Goal: Task Accomplishment & Management: Use online tool/utility

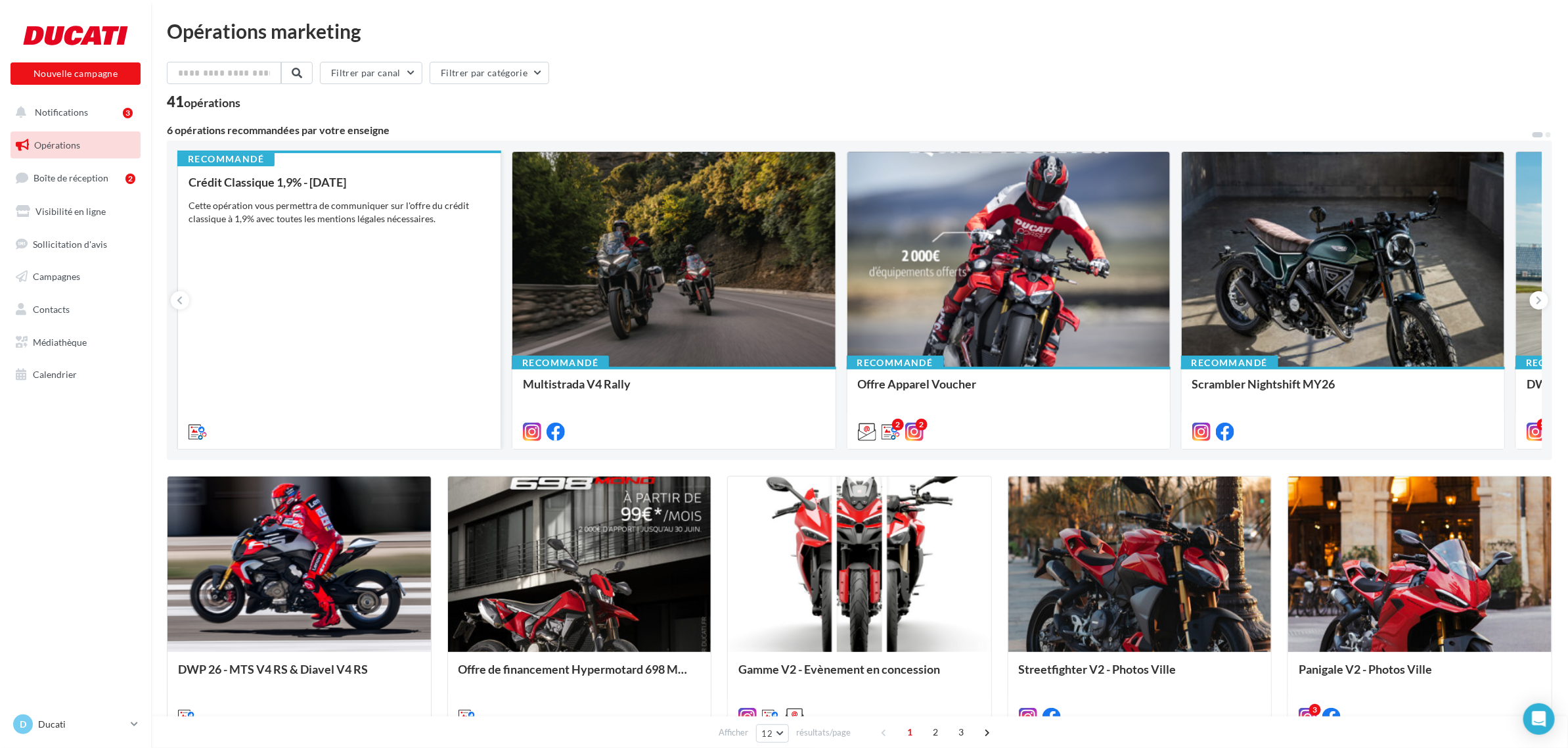
click at [332, 386] on div "Crédit Classique 1,9% - Octobre 2025 Cette opération vous permettra de communiq…" at bounding box center [339, 306] width 301 height 261
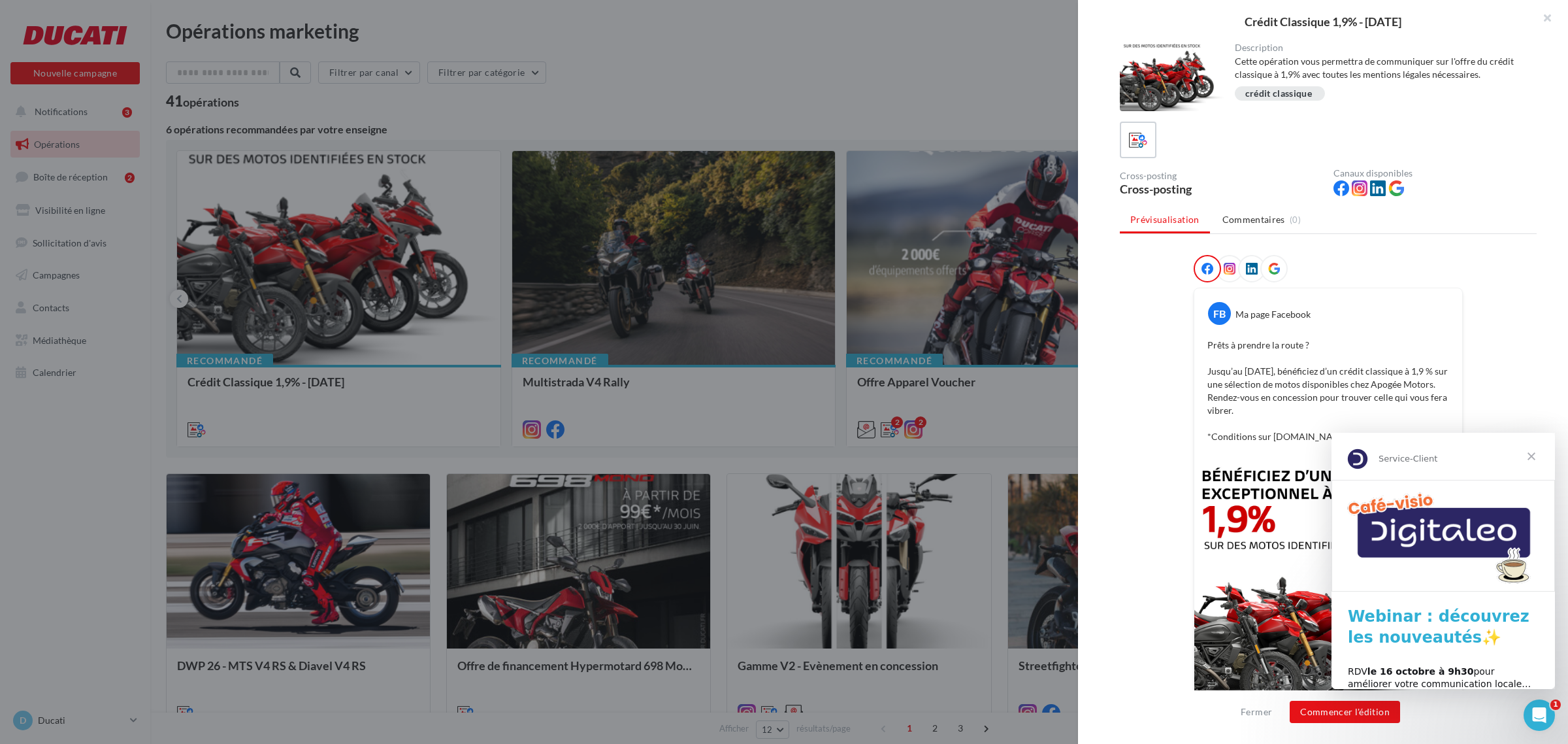
click at [1534, 462] on span "Fermer" at bounding box center [1531, 456] width 47 height 47
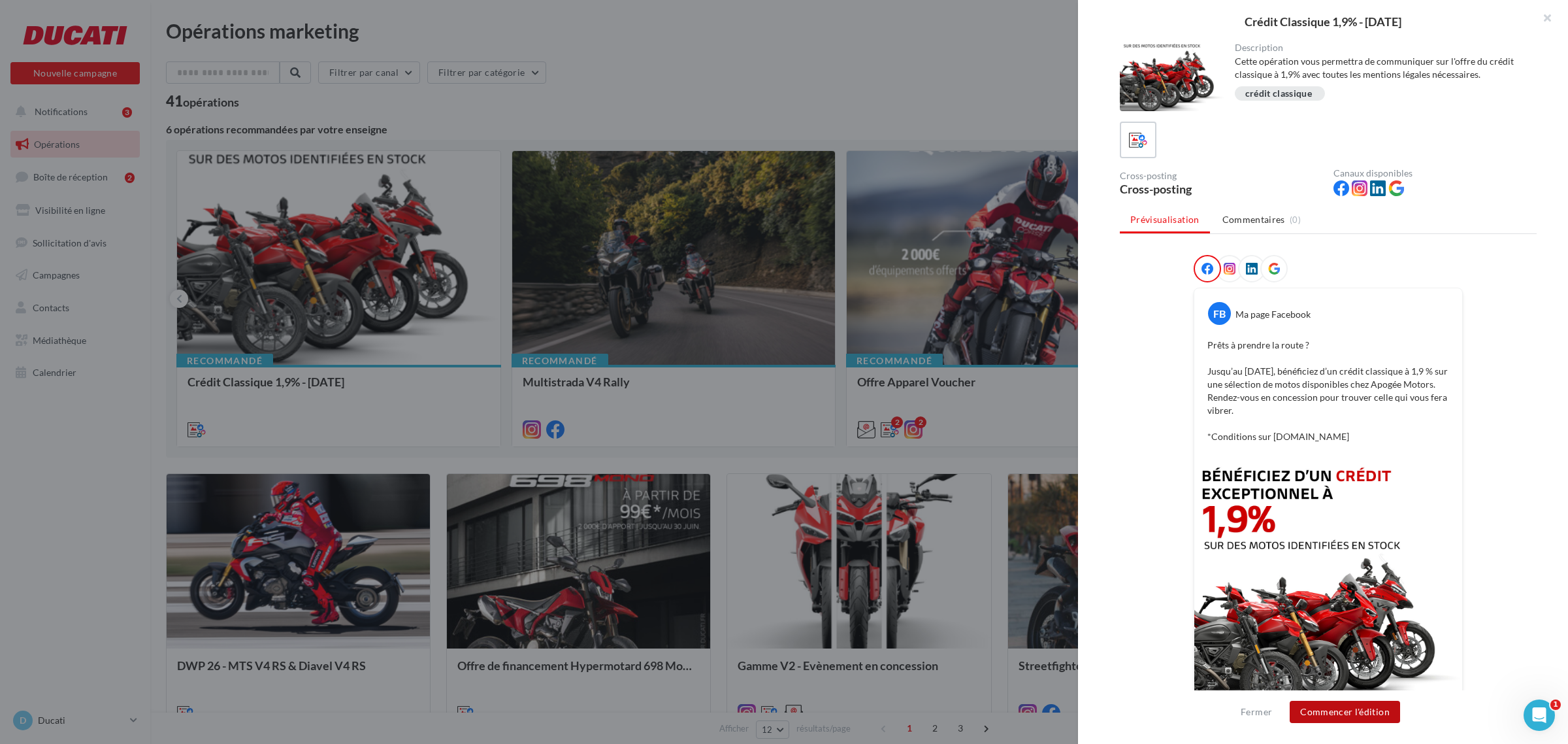
click at [1364, 709] on button "Commencer l'édition" at bounding box center [1344, 712] width 110 height 22
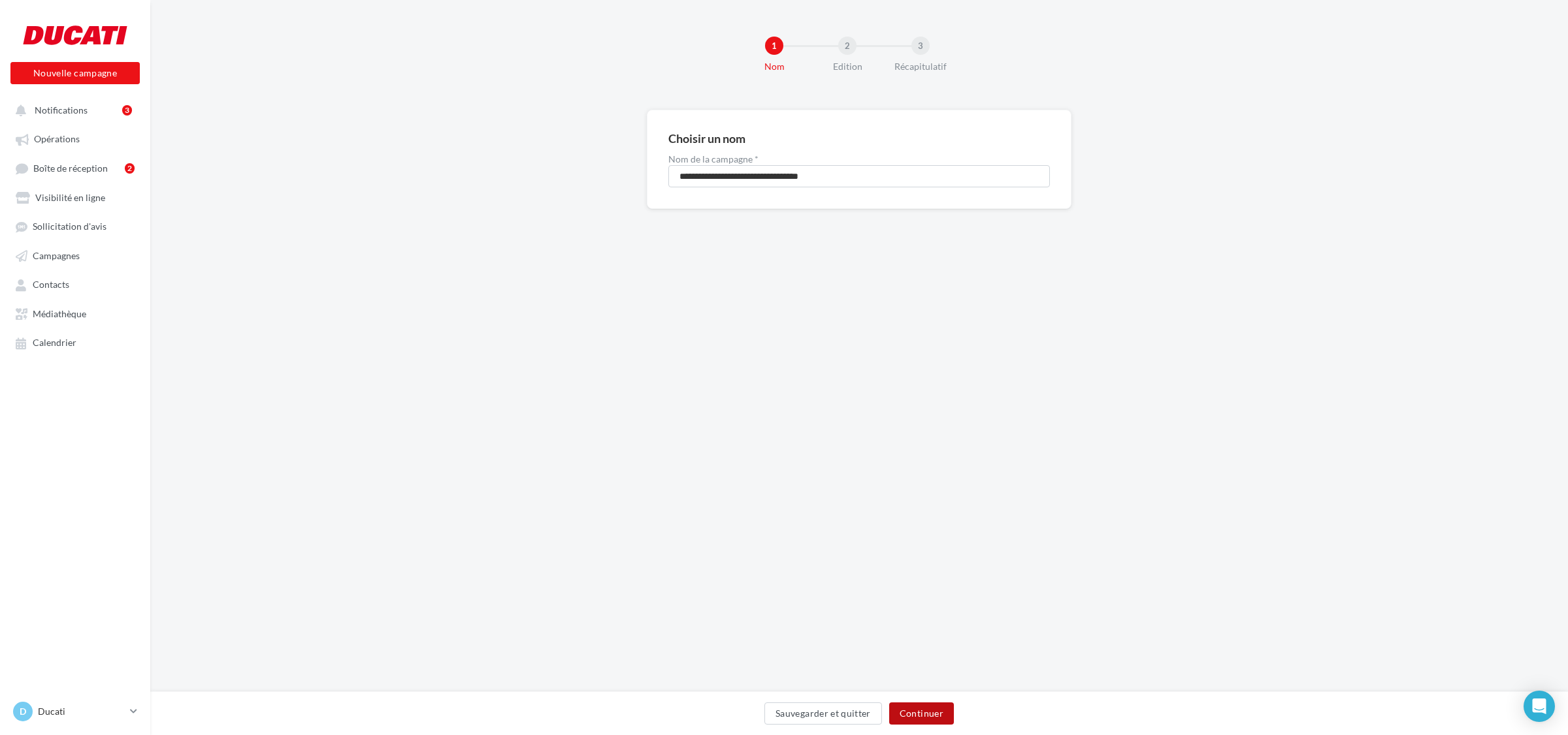
click at [924, 722] on button "Continuer" at bounding box center [922, 713] width 65 height 22
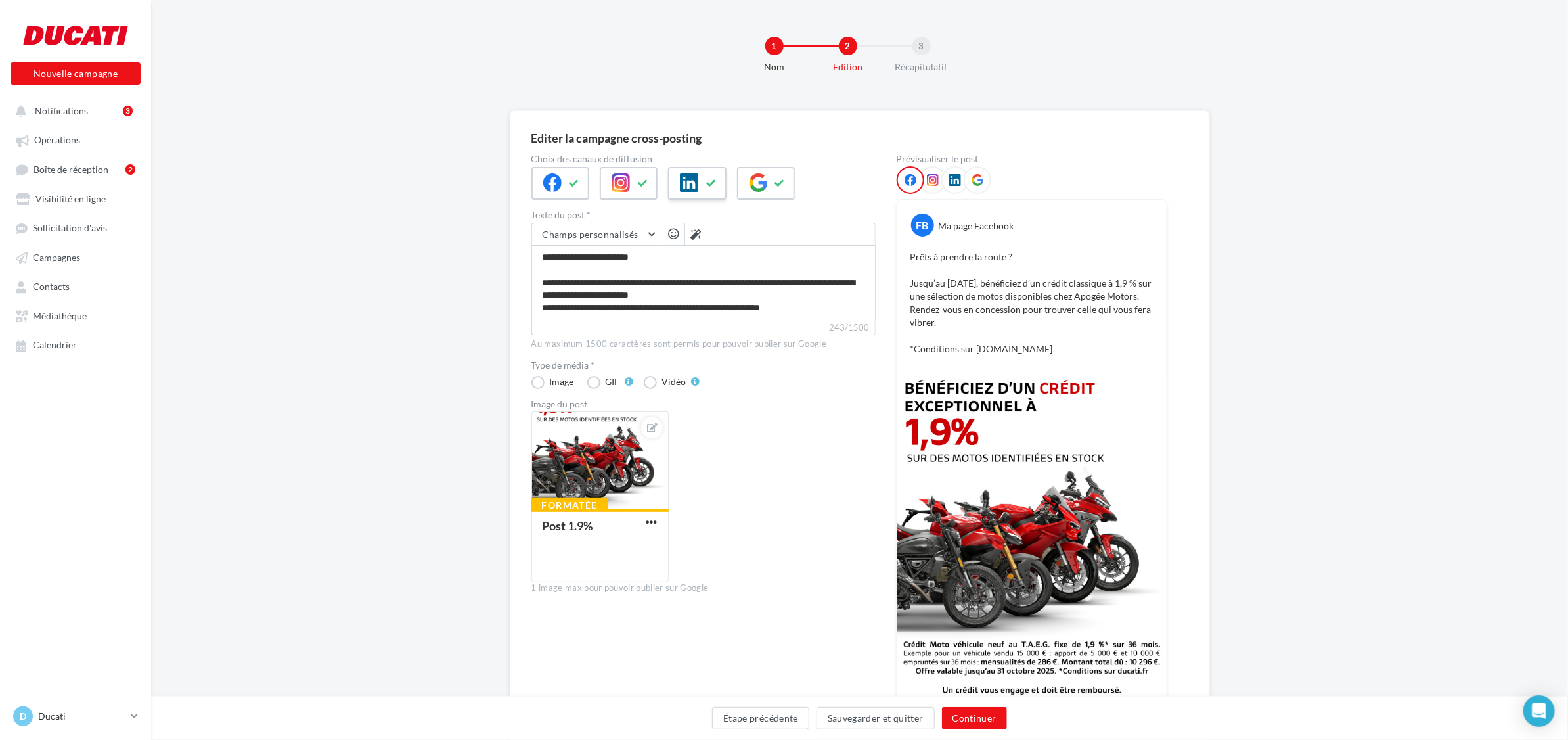
click at [691, 189] on icon at bounding box center [689, 182] width 19 height 19
click at [757, 184] on icon at bounding box center [758, 182] width 19 height 19
click at [713, 189] on button at bounding box center [711, 183] width 16 height 20
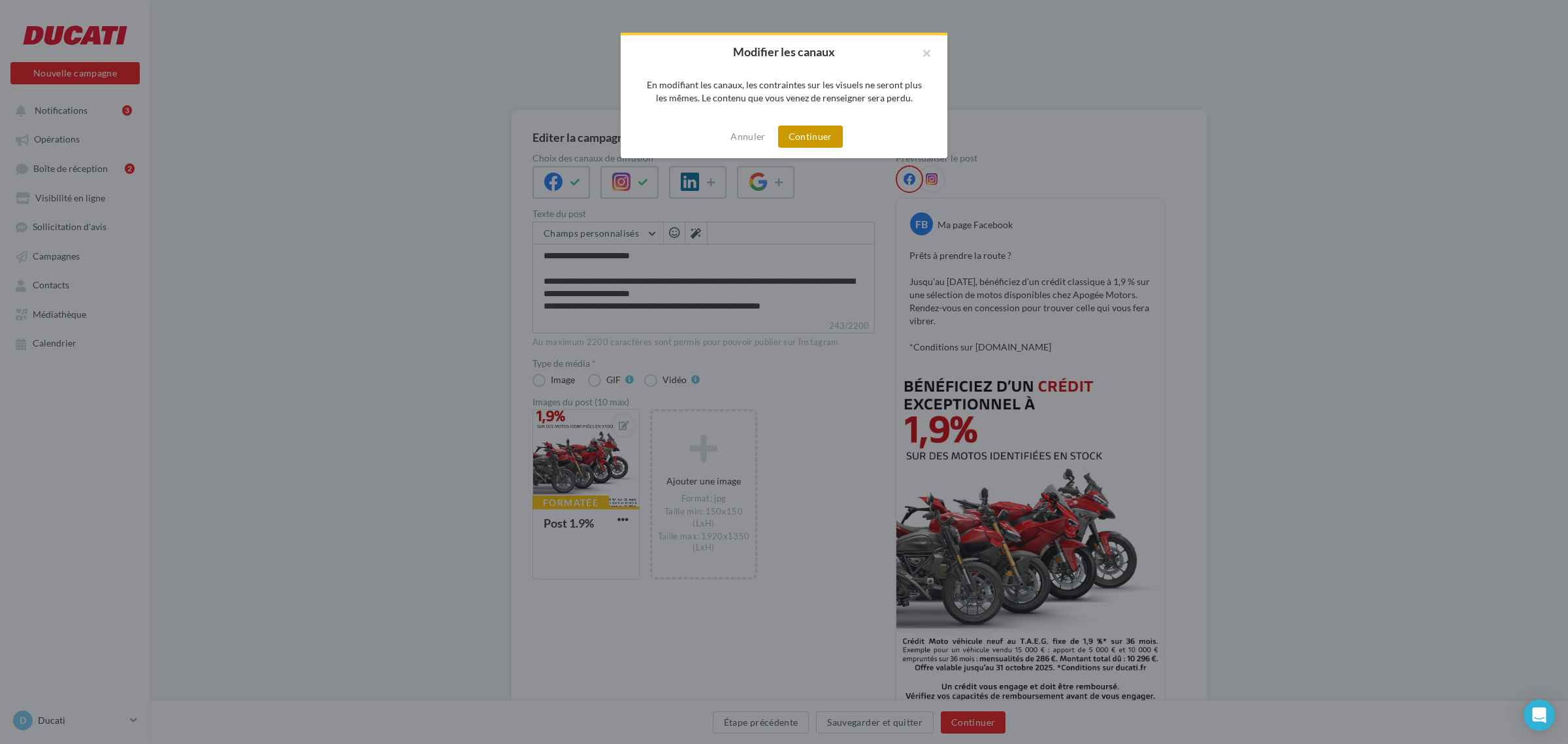
click at [803, 134] on button "Continuer" at bounding box center [810, 136] width 65 height 22
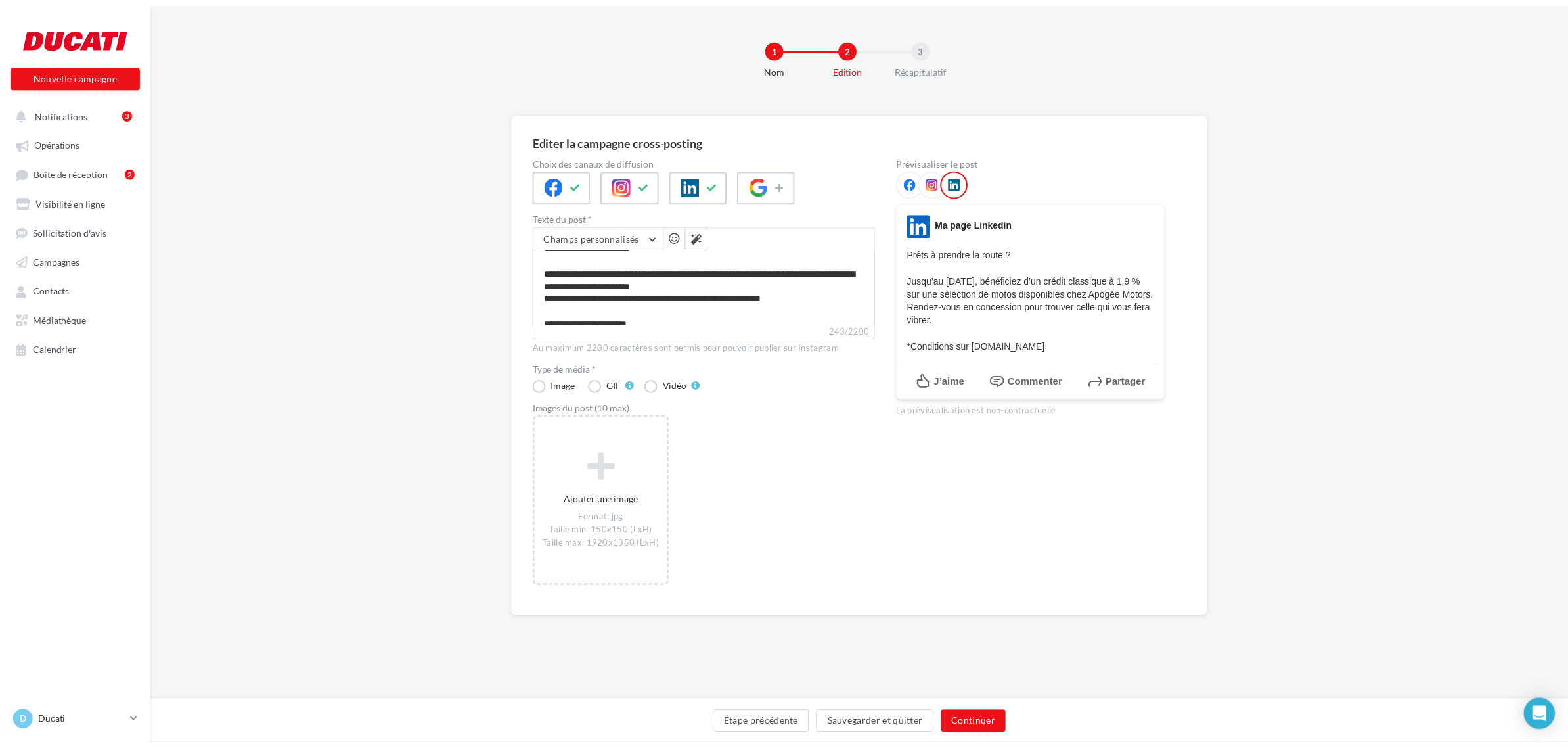
scroll to position [23, 0]
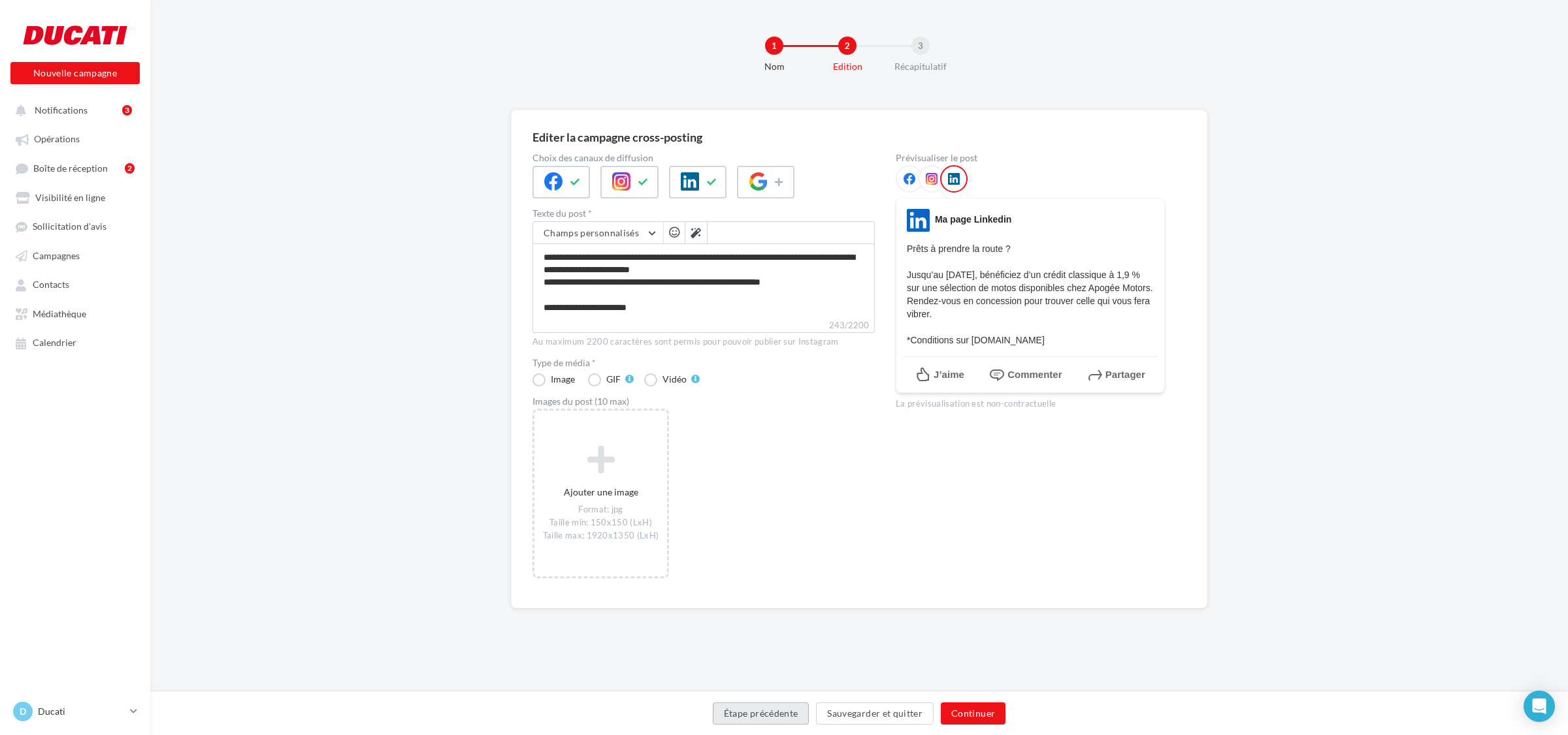
click at [760, 706] on button "Étape précédente" at bounding box center [761, 713] width 96 height 22
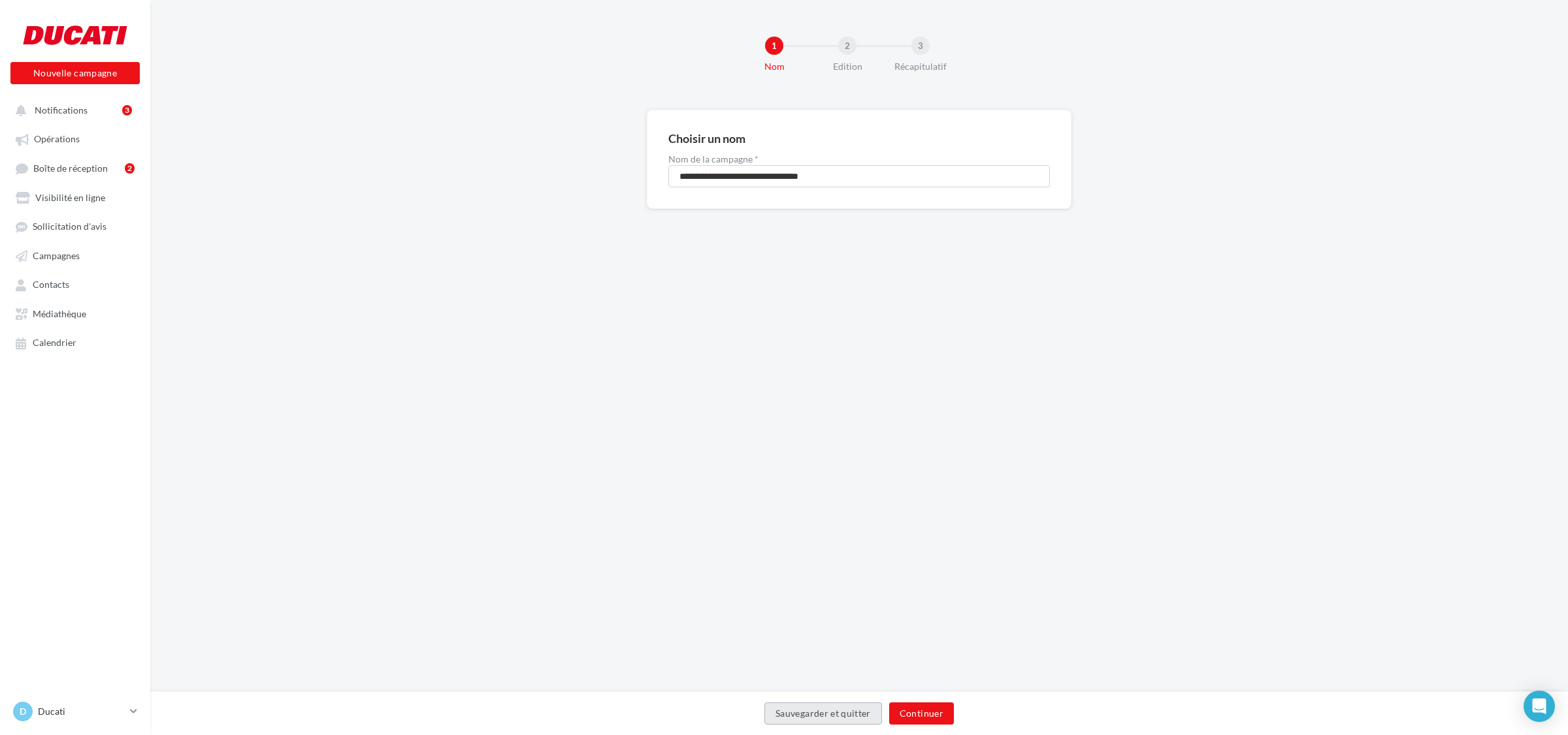
click at [815, 713] on button "Sauvegarder et quitter" at bounding box center [823, 713] width 118 height 22
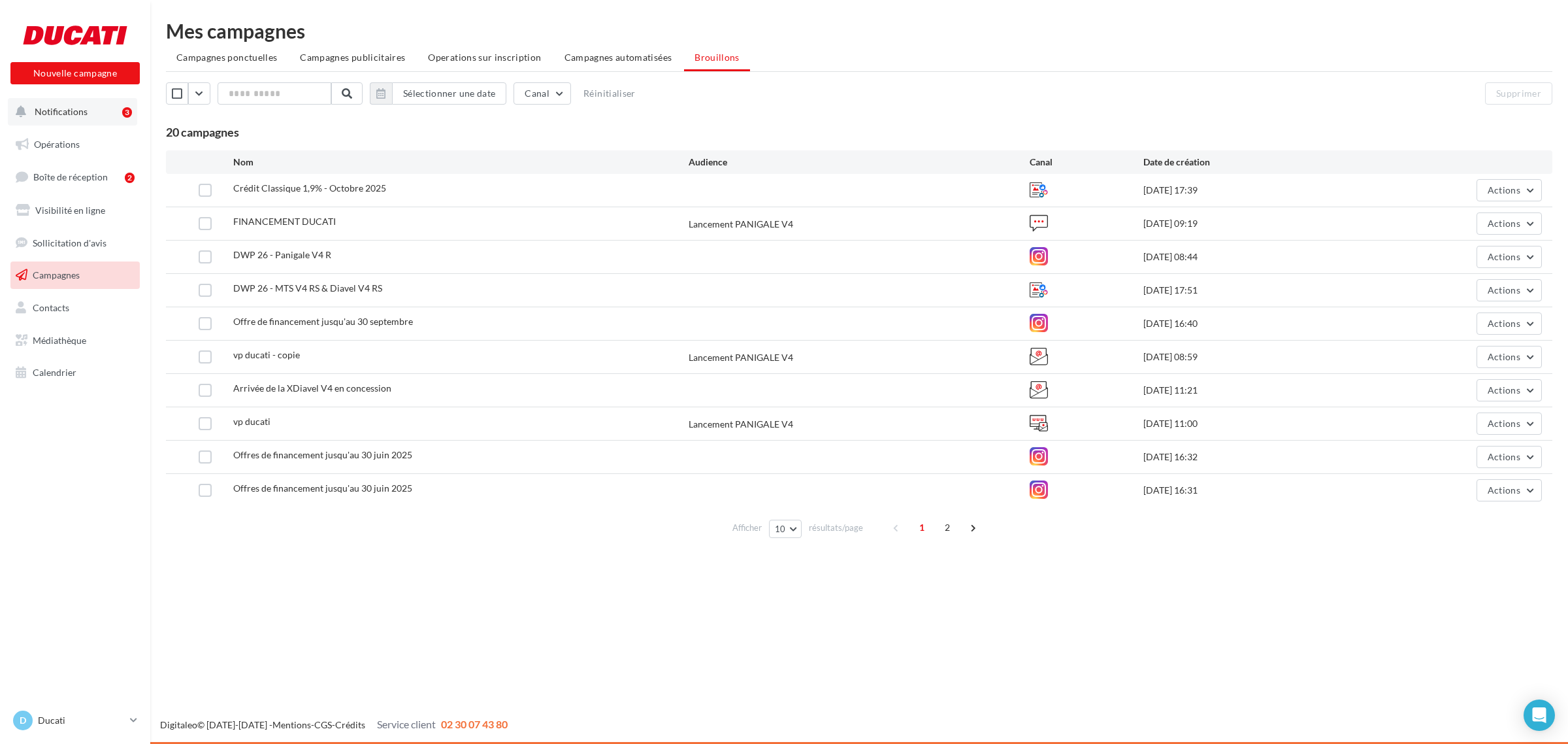
click at [82, 116] on span "Notifications" at bounding box center [61, 112] width 53 height 11
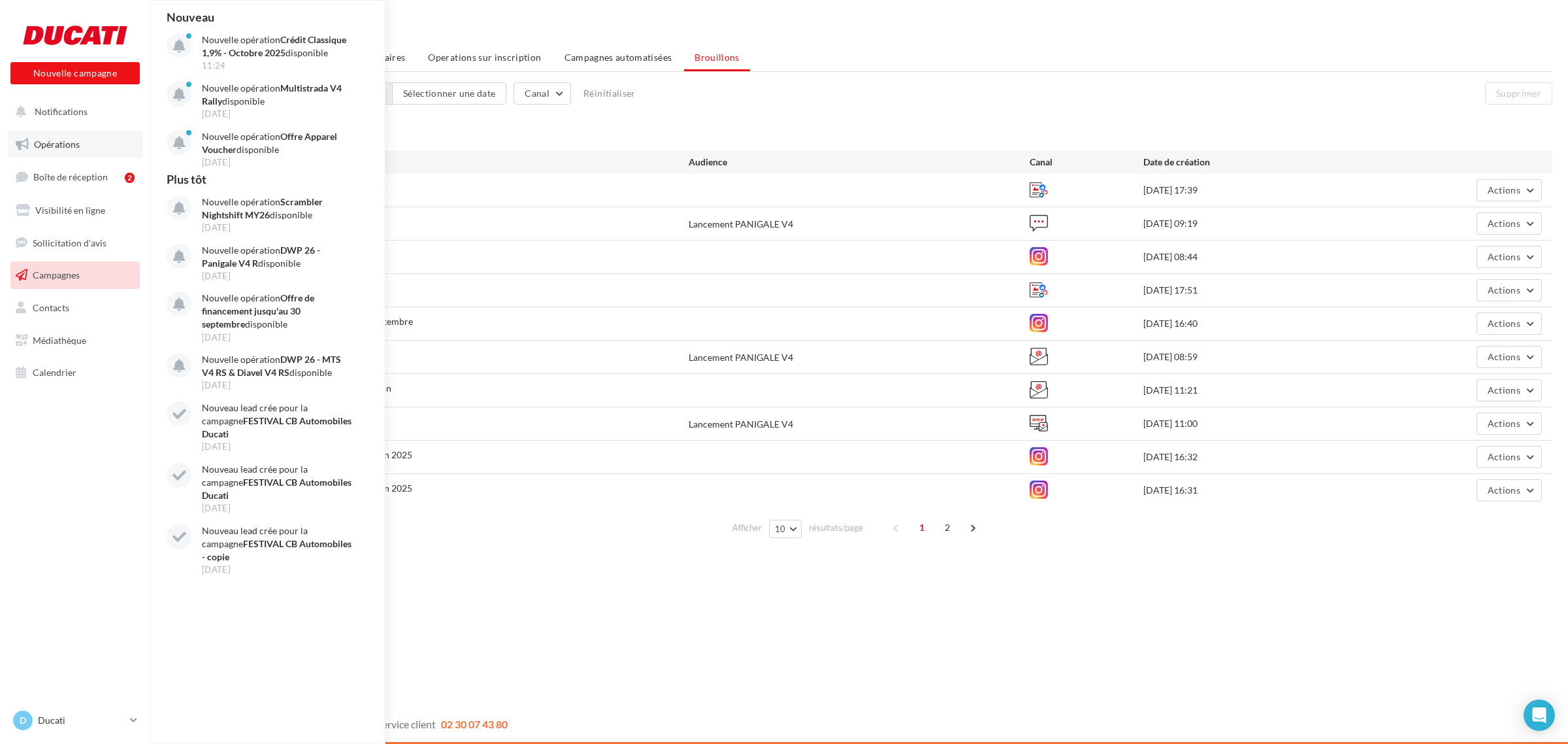
click at [79, 142] on span "Opérations" at bounding box center [57, 144] width 46 height 11
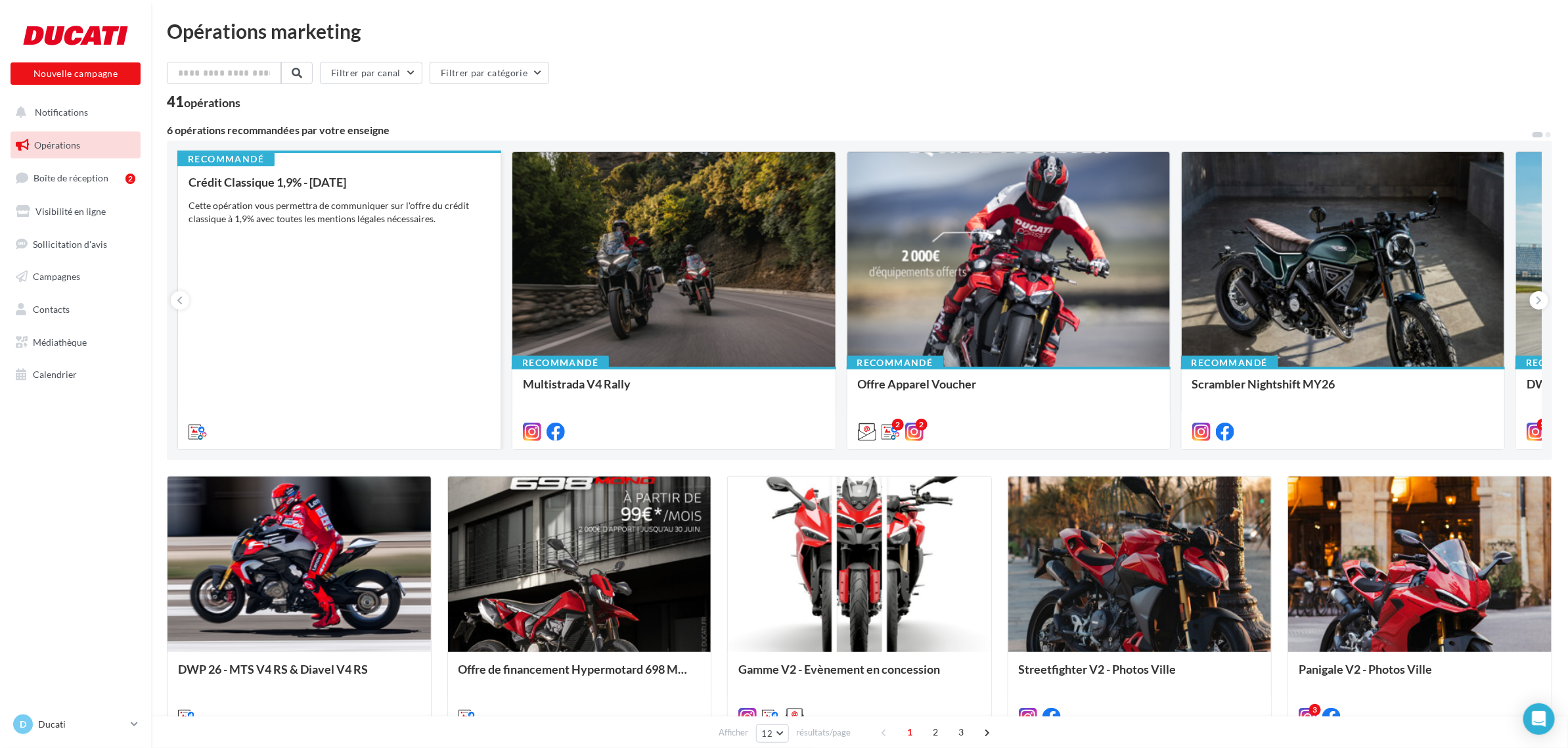
click at [349, 330] on div "Crédit Classique 1,9% - [DATE] Cette opération vous permettra de communiquer su…" at bounding box center [339, 306] width 301 height 261
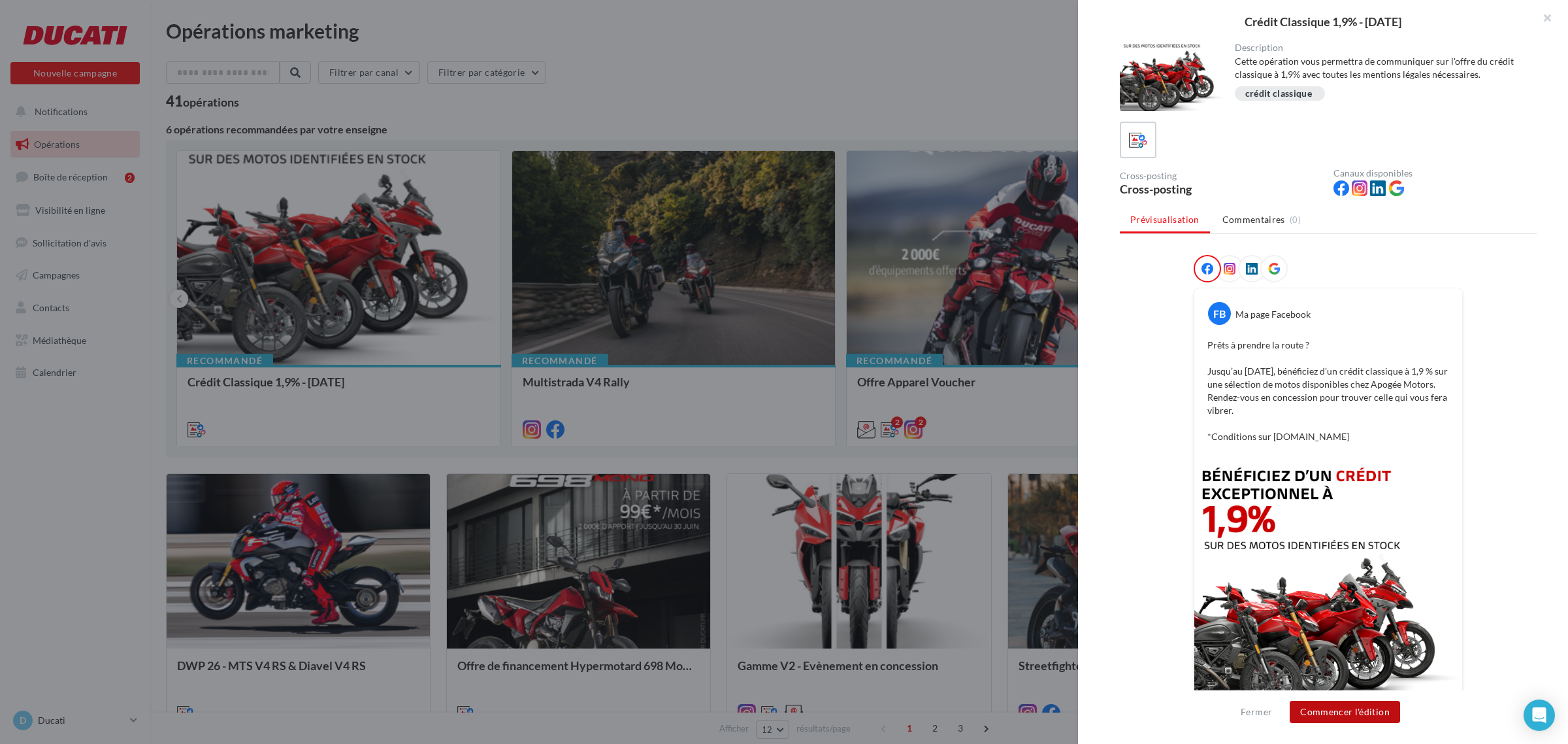
click at [1363, 717] on button "Commencer l'édition" at bounding box center [1344, 712] width 110 height 22
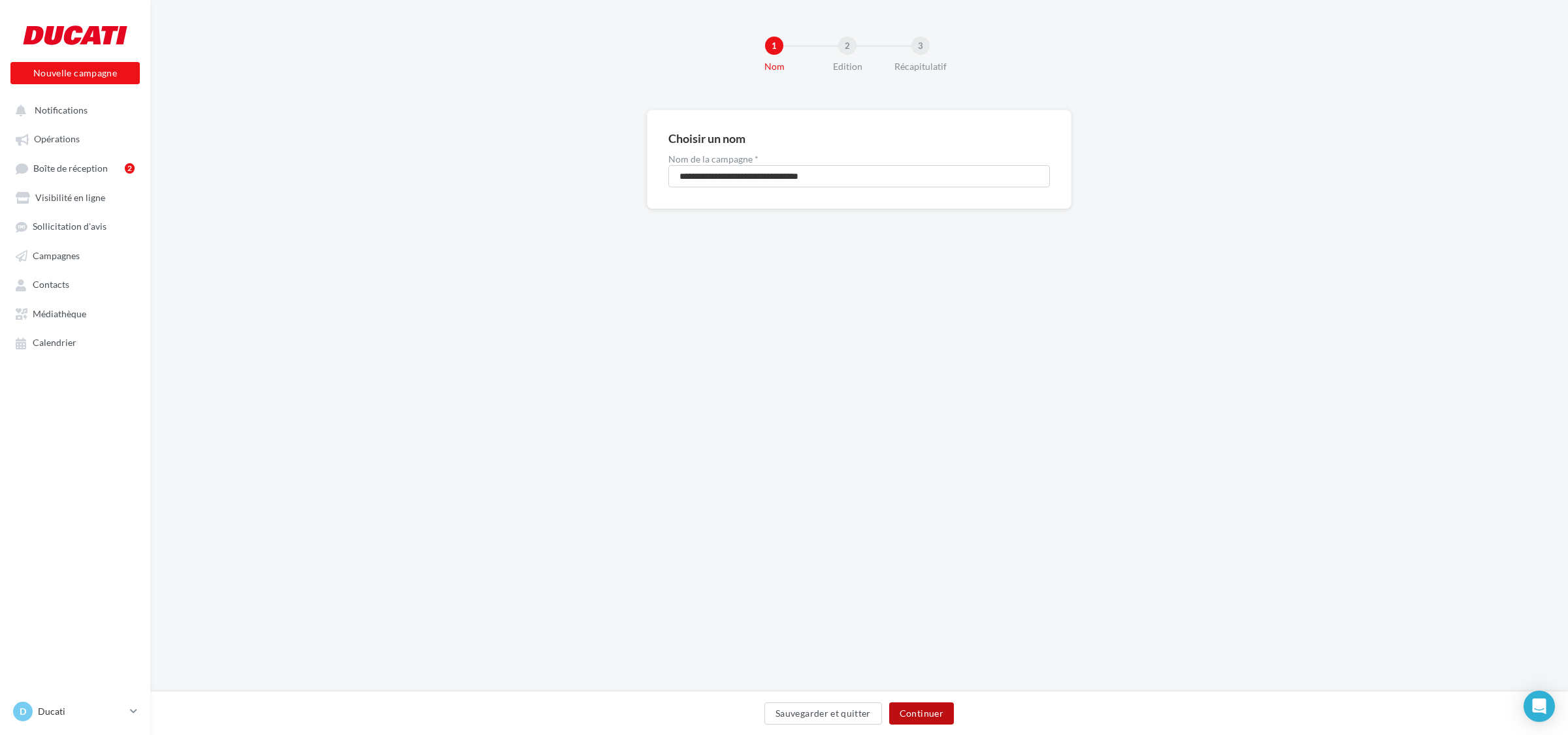
click at [922, 712] on button "Continuer" at bounding box center [922, 713] width 65 height 22
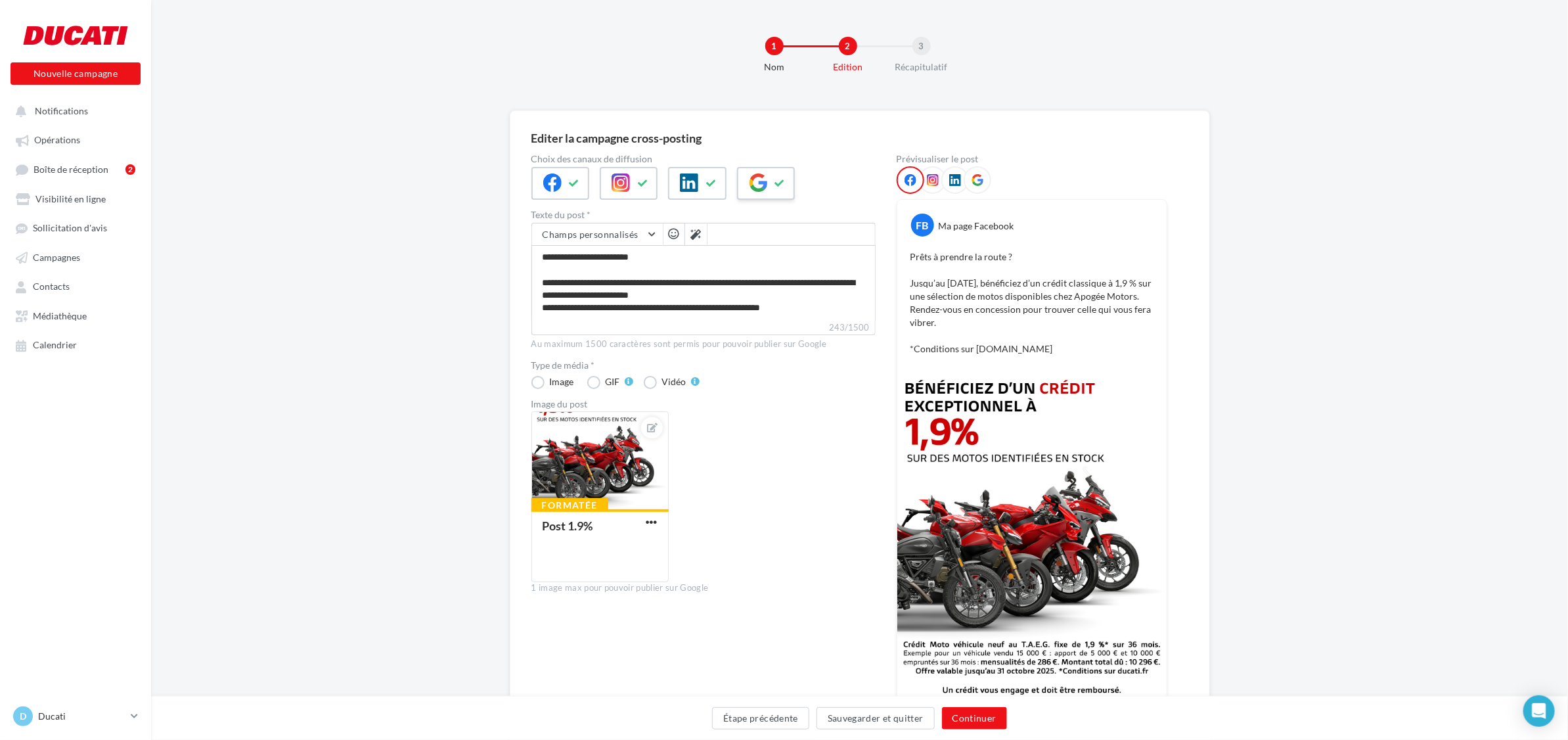
click at [773, 191] on button at bounding box center [780, 183] width 16 height 20
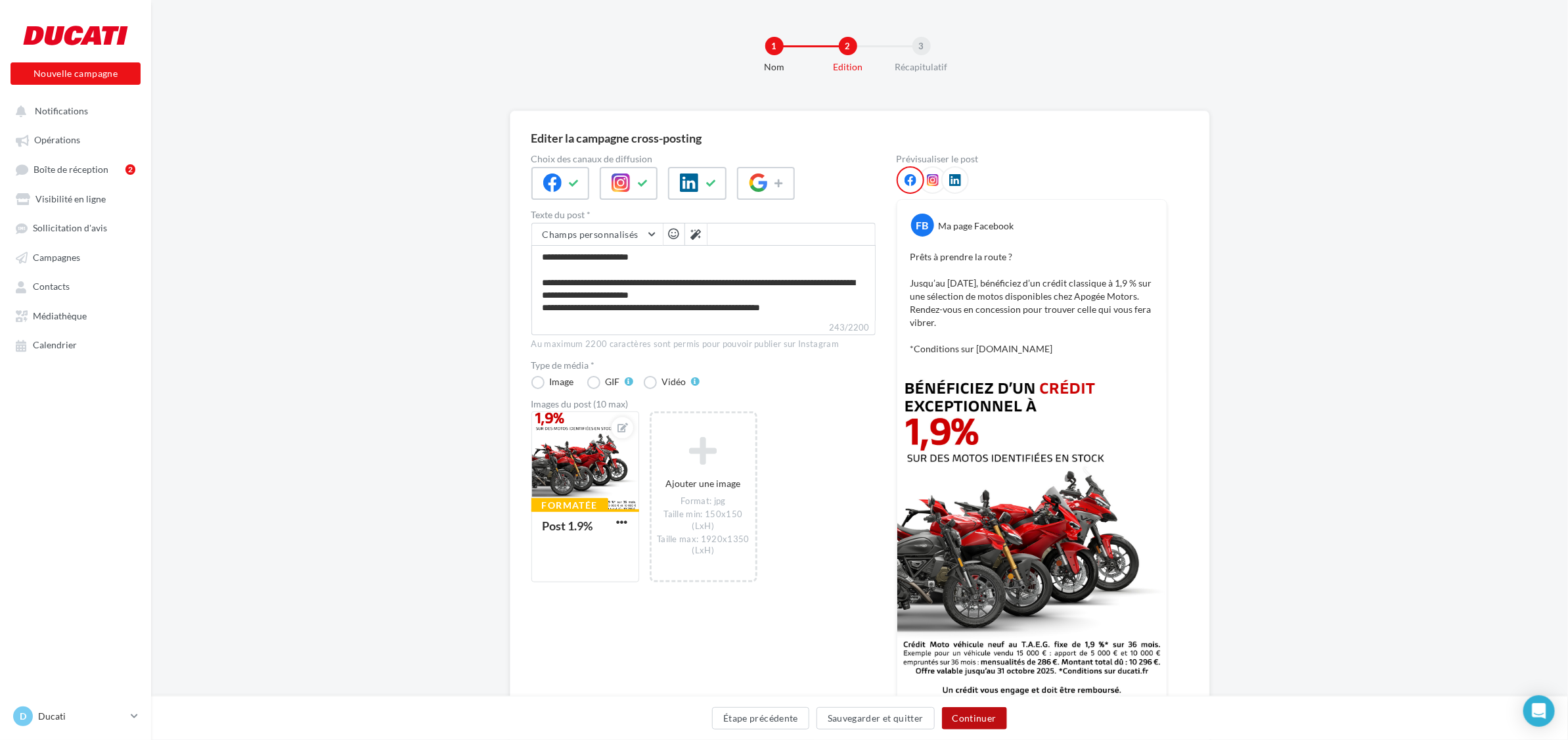
click at [971, 715] on button "Continuer" at bounding box center [974, 718] width 65 height 22
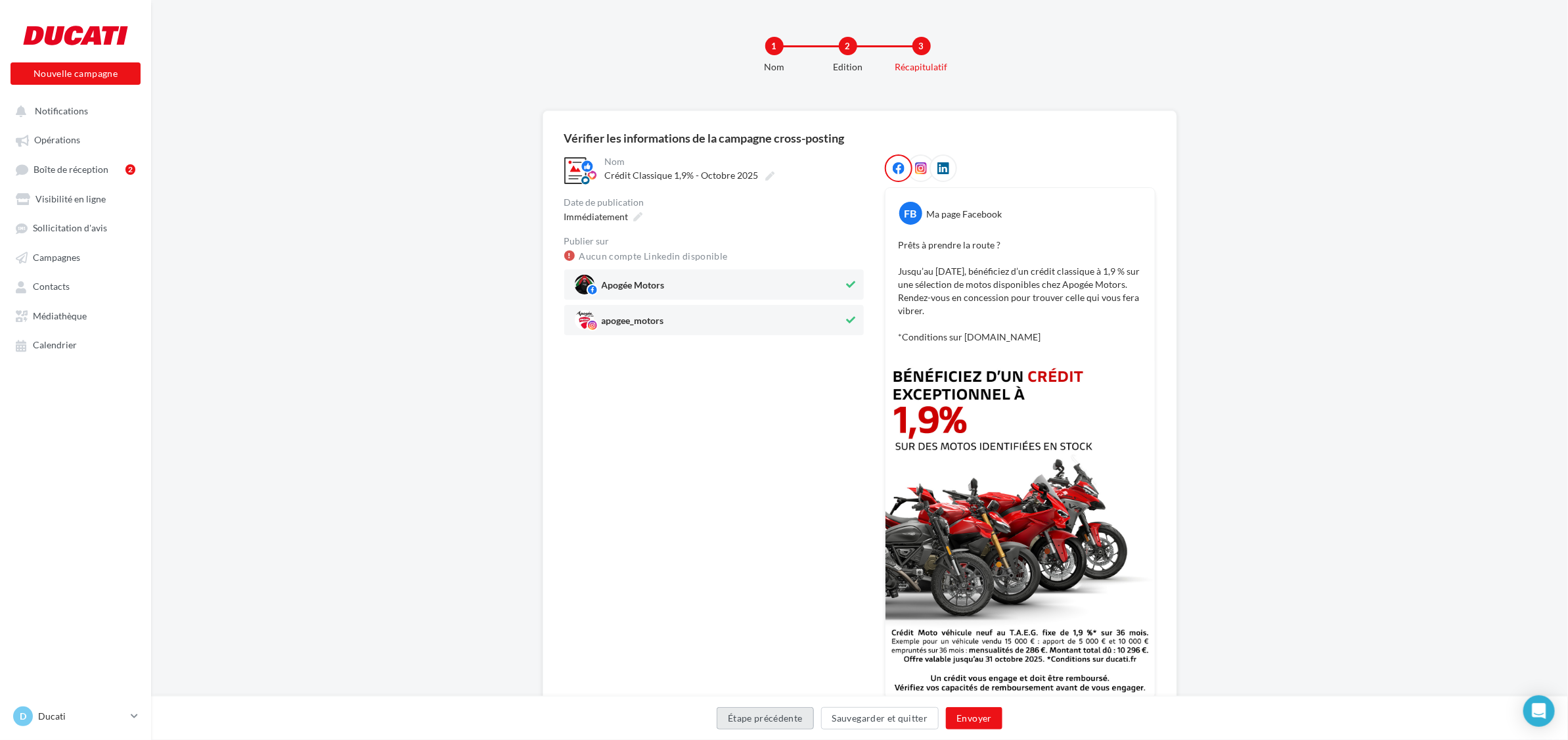
click at [737, 717] on button "Étape précédente" at bounding box center [765, 718] width 97 height 22
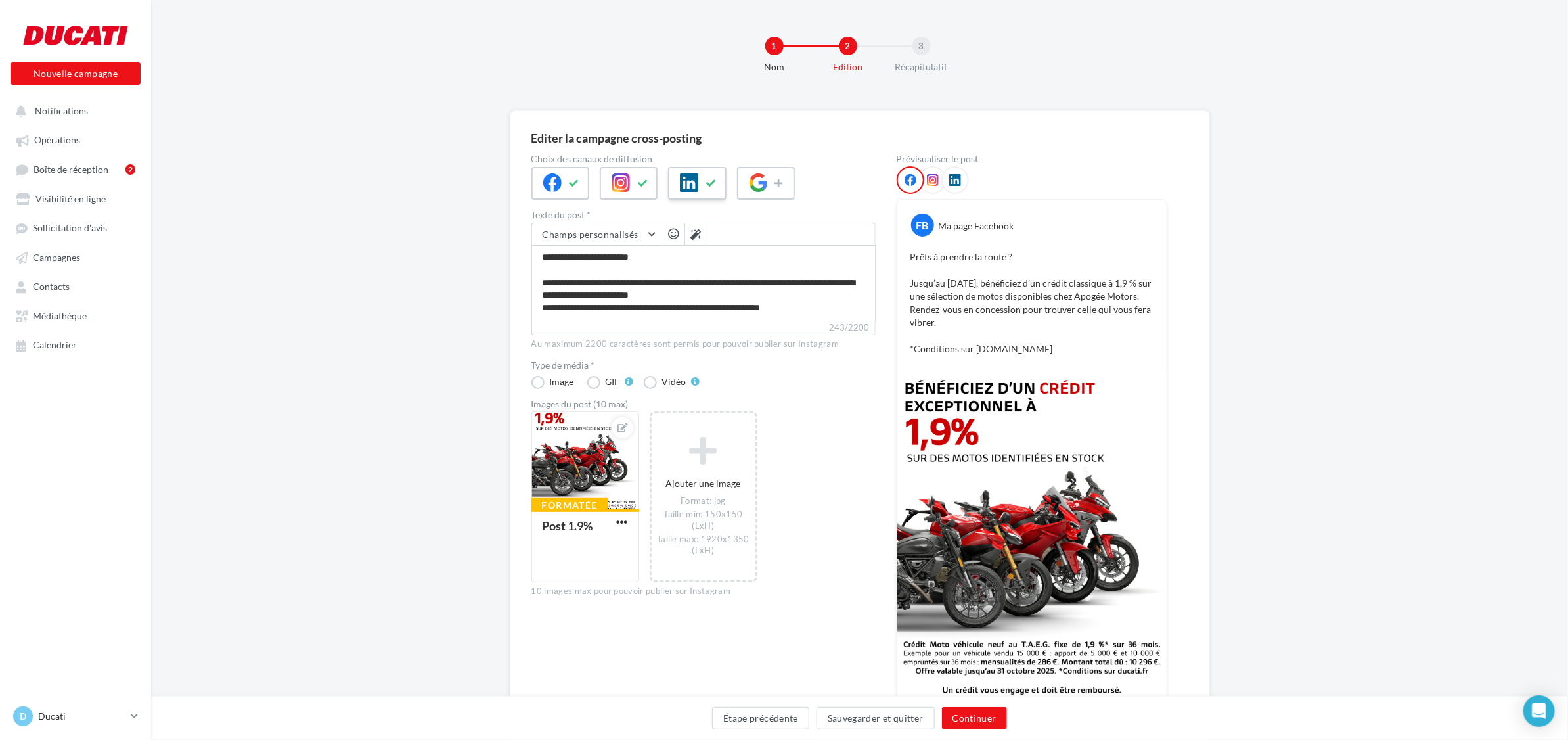
click at [710, 179] on icon at bounding box center [711, 183] width 10 height 9
click at [985, 715] on button "Continuer" at bounding box center [974, 718] width 65 height 22
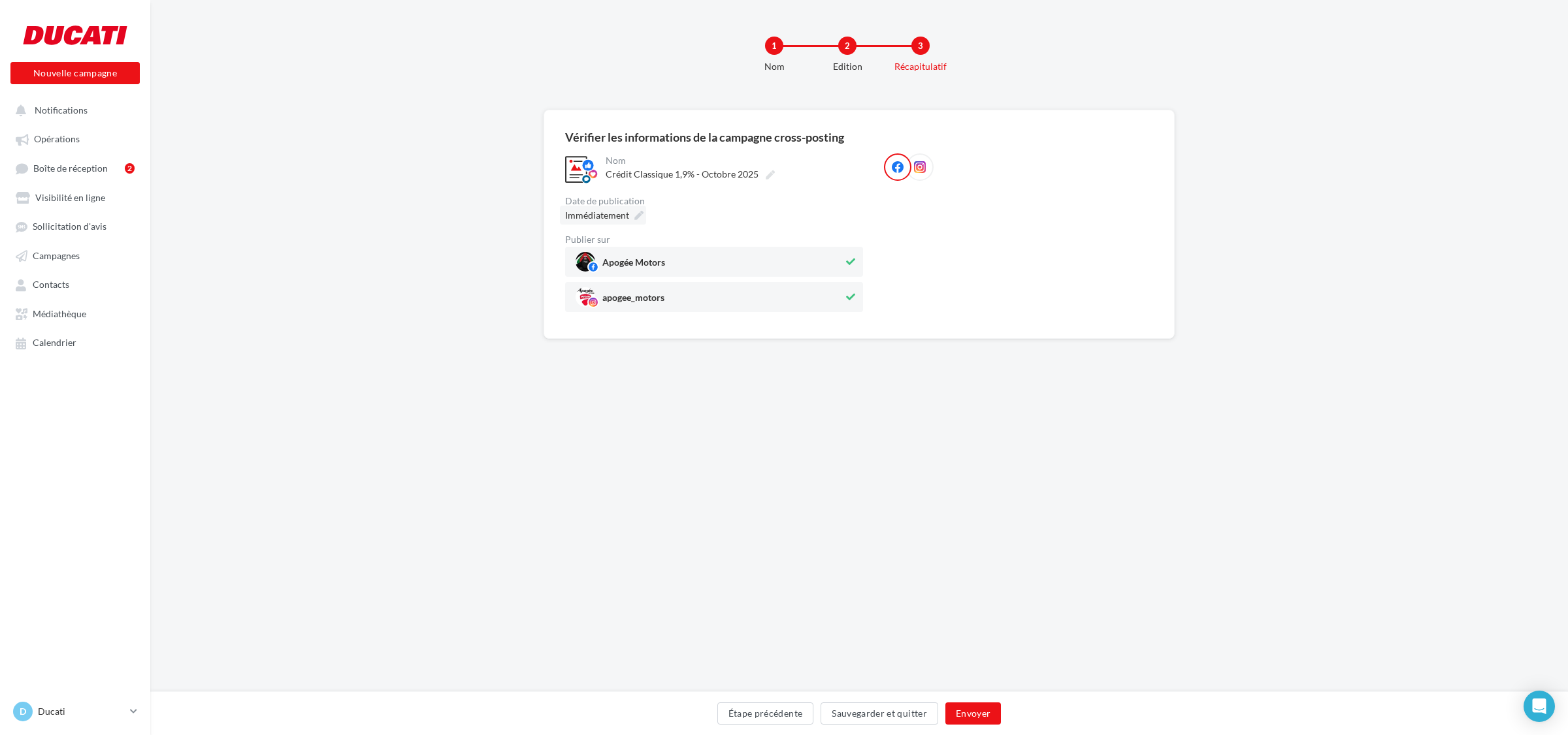
click at [634, 216] on icon at bounding box center [638, 215] width 9 height 9
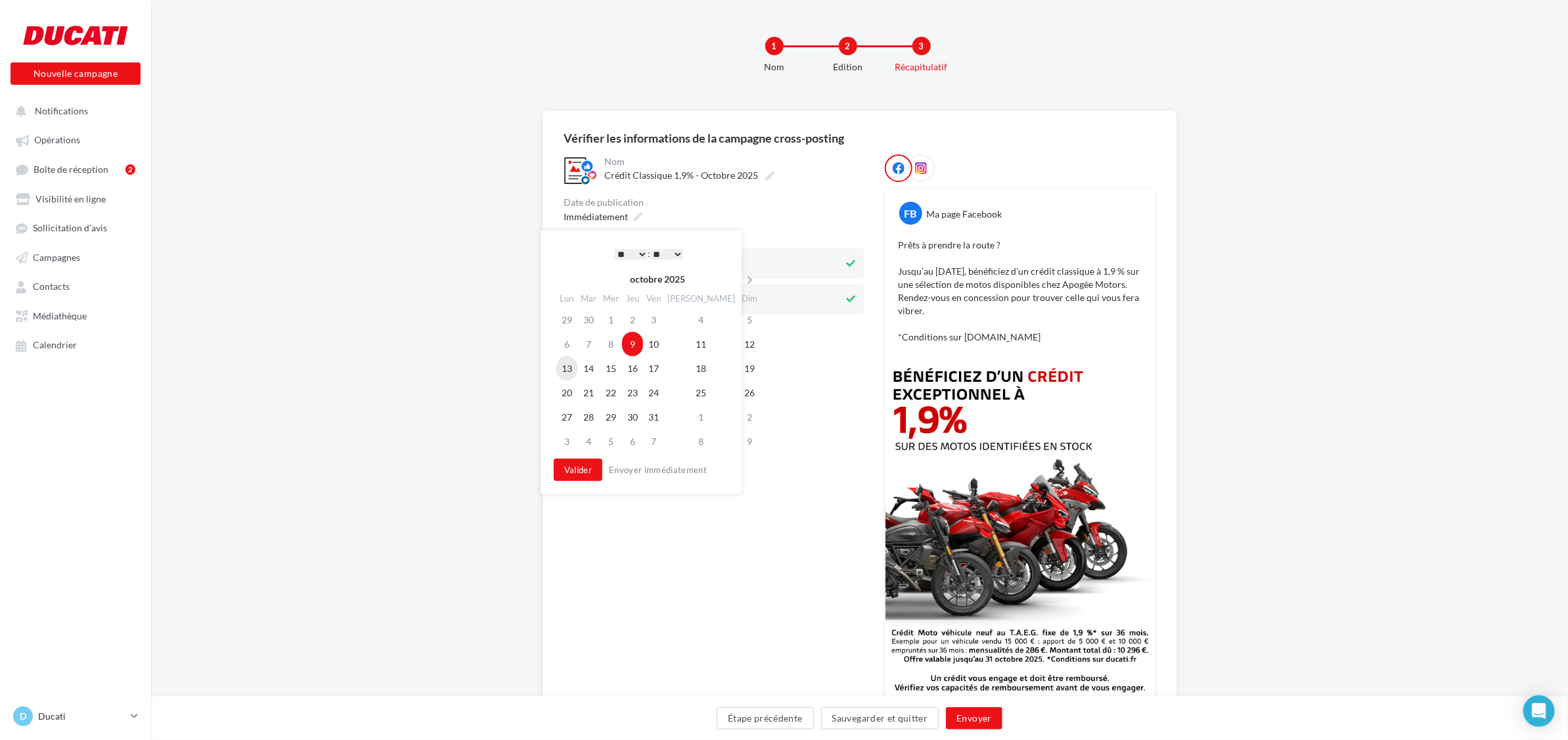
click at [572, 372] on td "13" at bounding box center [567, 368] width 21 height 24
click at [632, 249] on select "* * * * * * * * * * ** ** ** ** ** ** ** ** ** ** ** ** ** **" at bounding box center [627, 254] width 33 height 10
click at [665, 251] on select "** ** ** ** ** **" at bounding box center [663, 254] width 33 height 10
click at [589, 465] on button "Valider" at bounding box center [574, 470] width 49 height 22
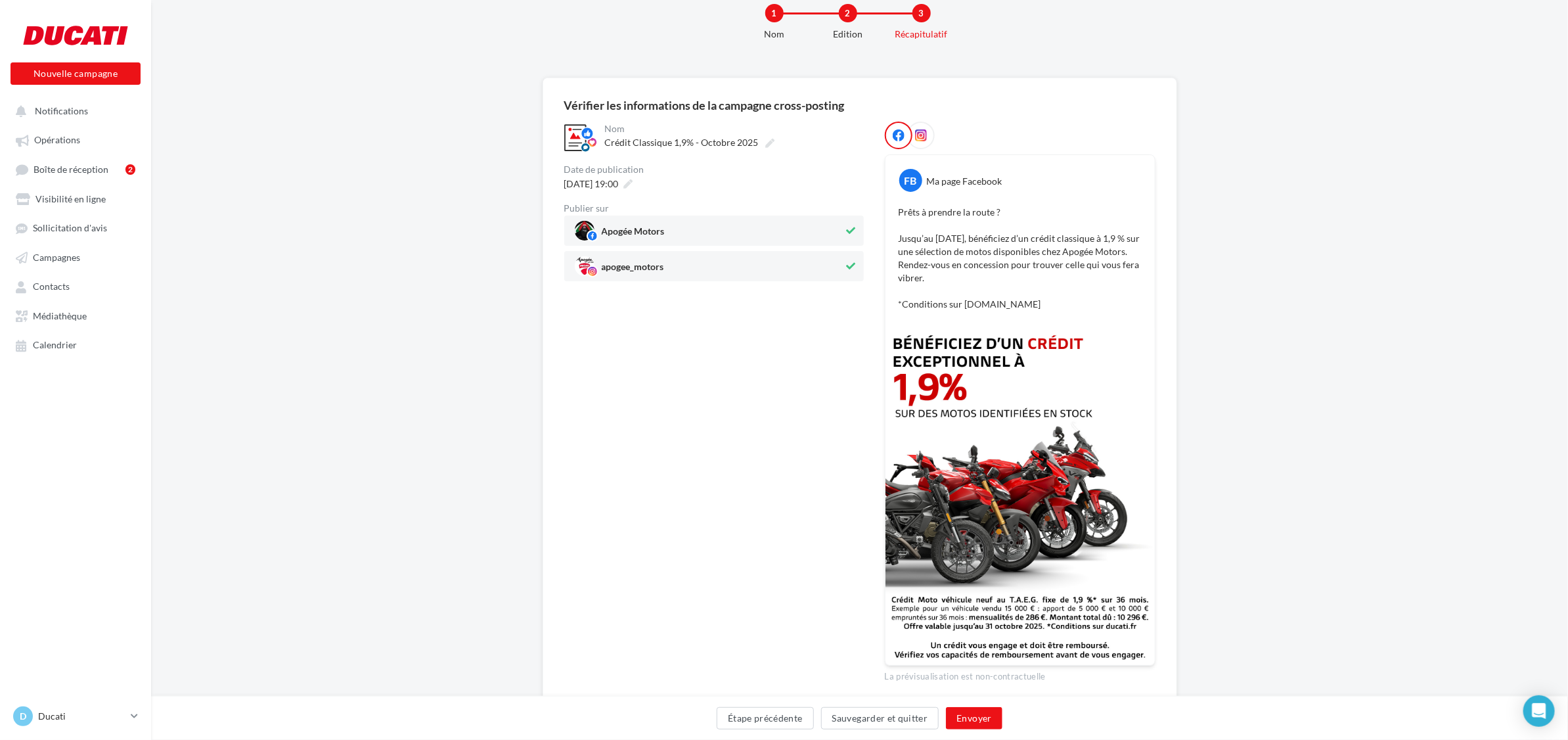
scroll to position [73, 0]
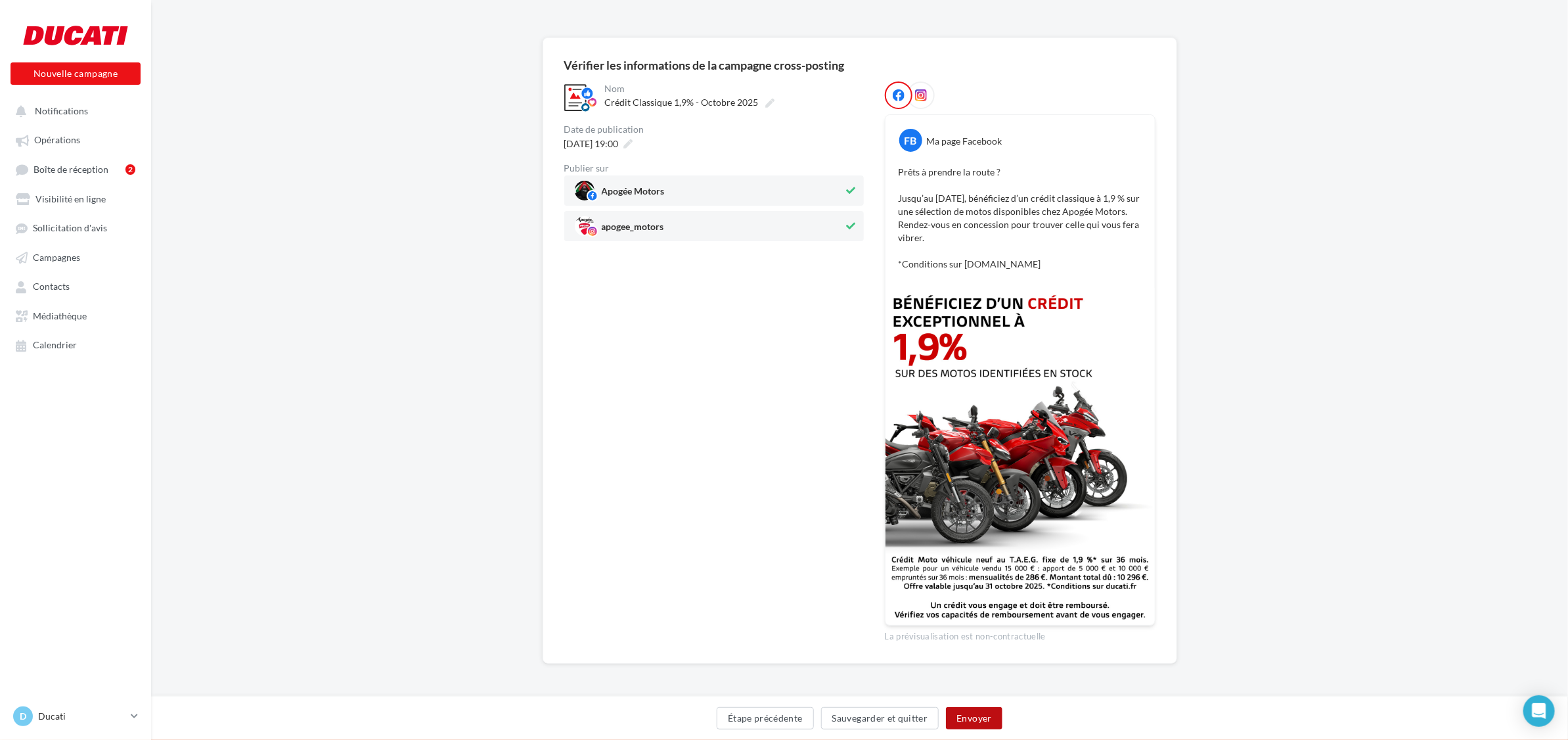
click at [980, 721] on button "Envoyer" at bounding box center [974, 718] width 56 height 22
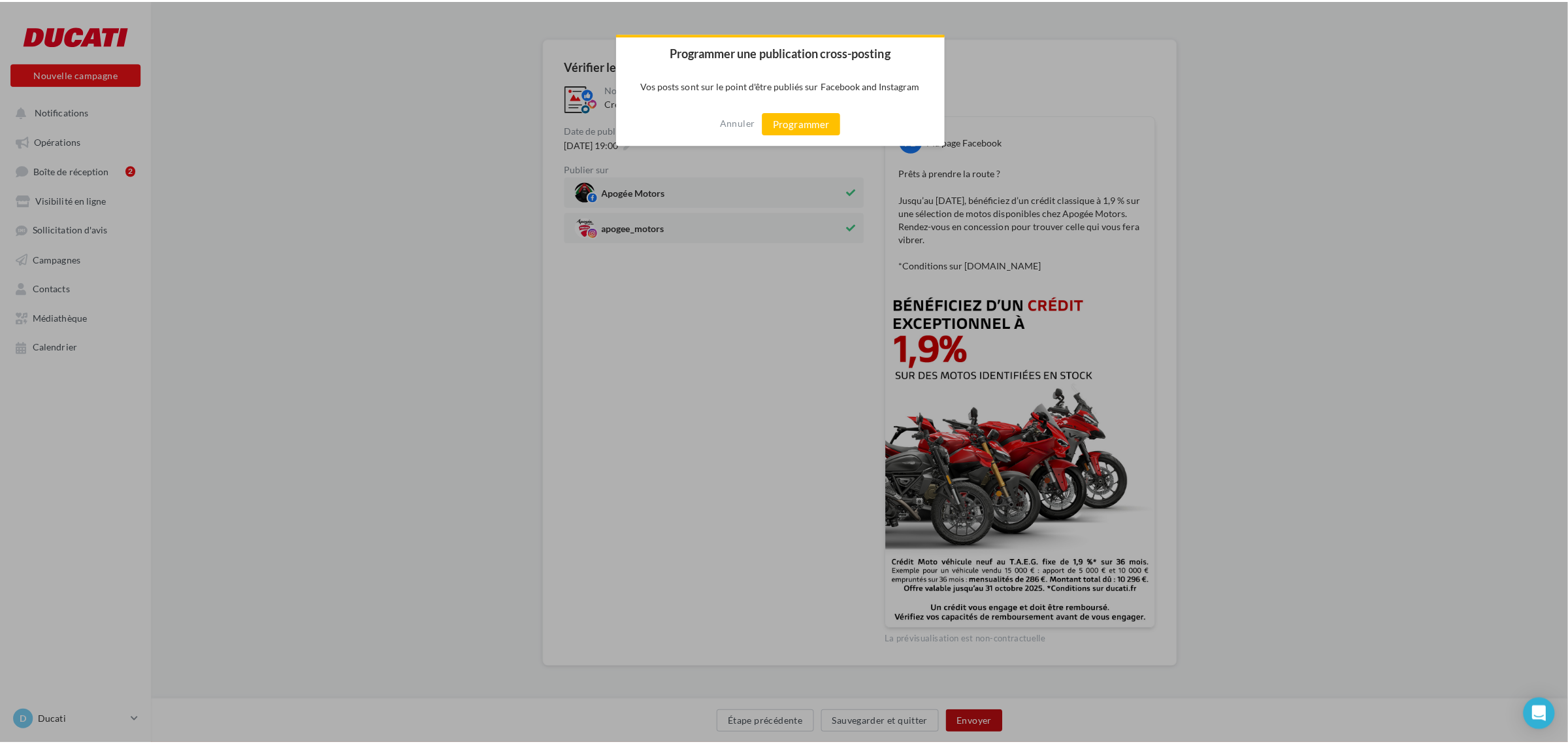
scroll to position [64, 0]
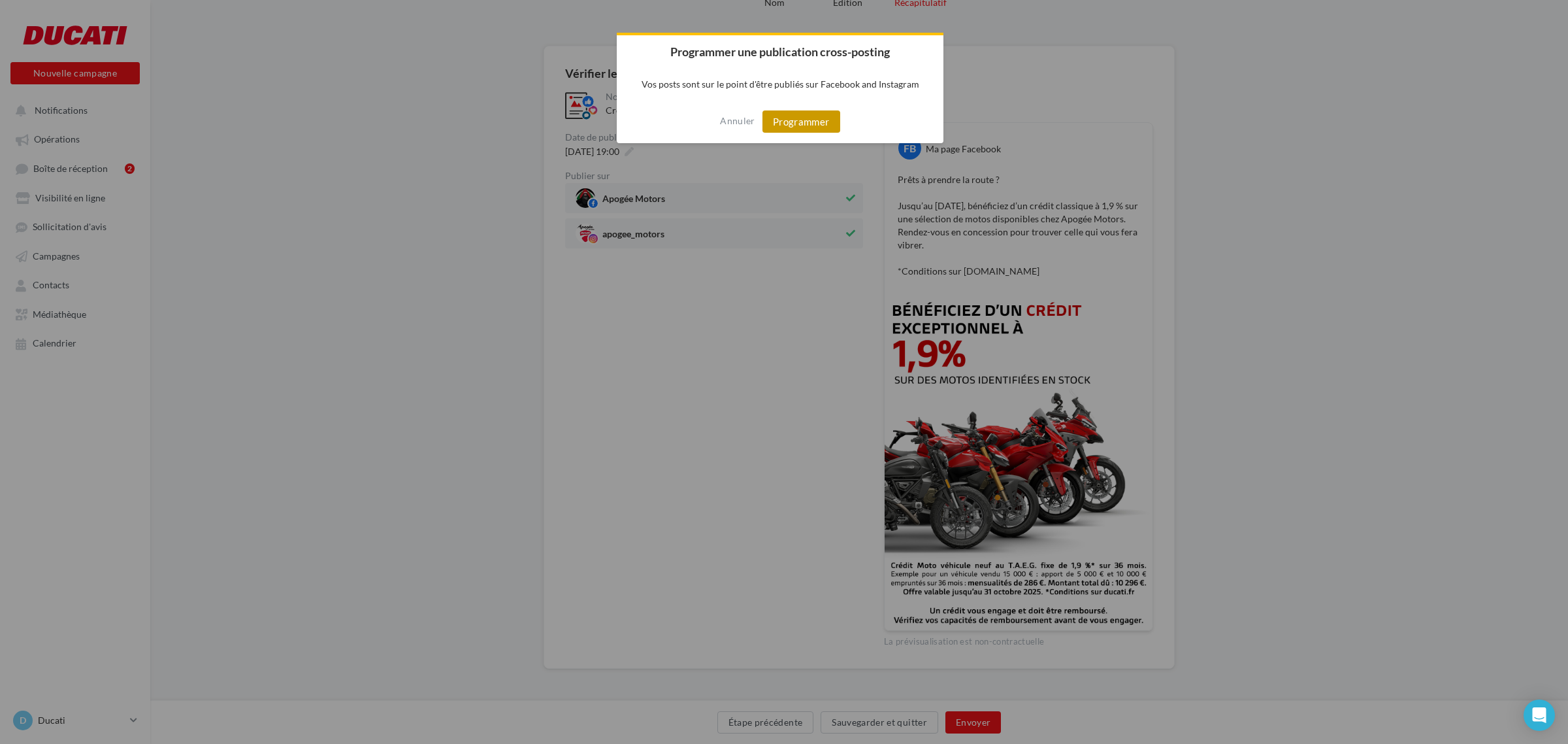
click at [786, 116] on button "Programmer" at bounding box center [801, 121] width 78 height 22
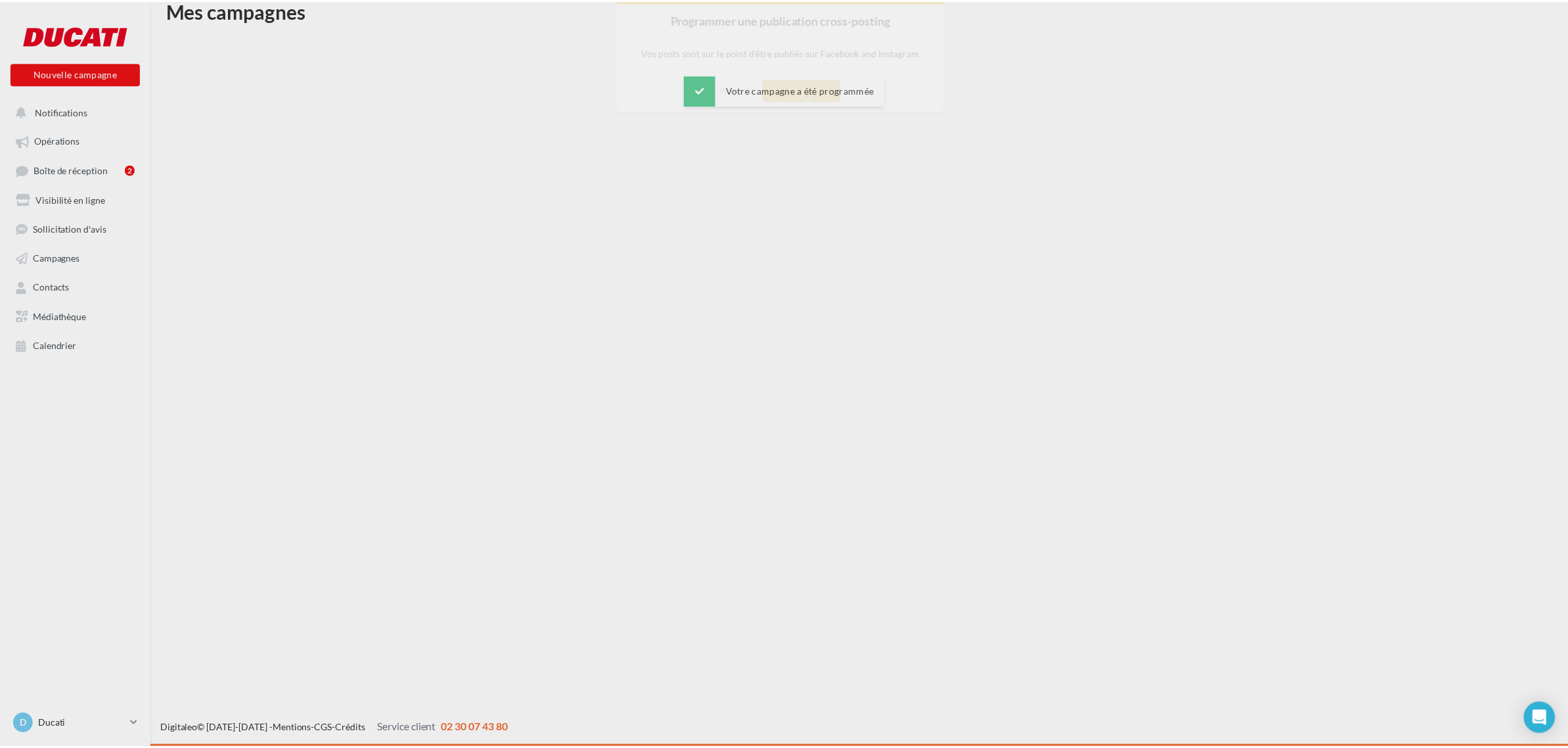
scroll to position [21, 0]
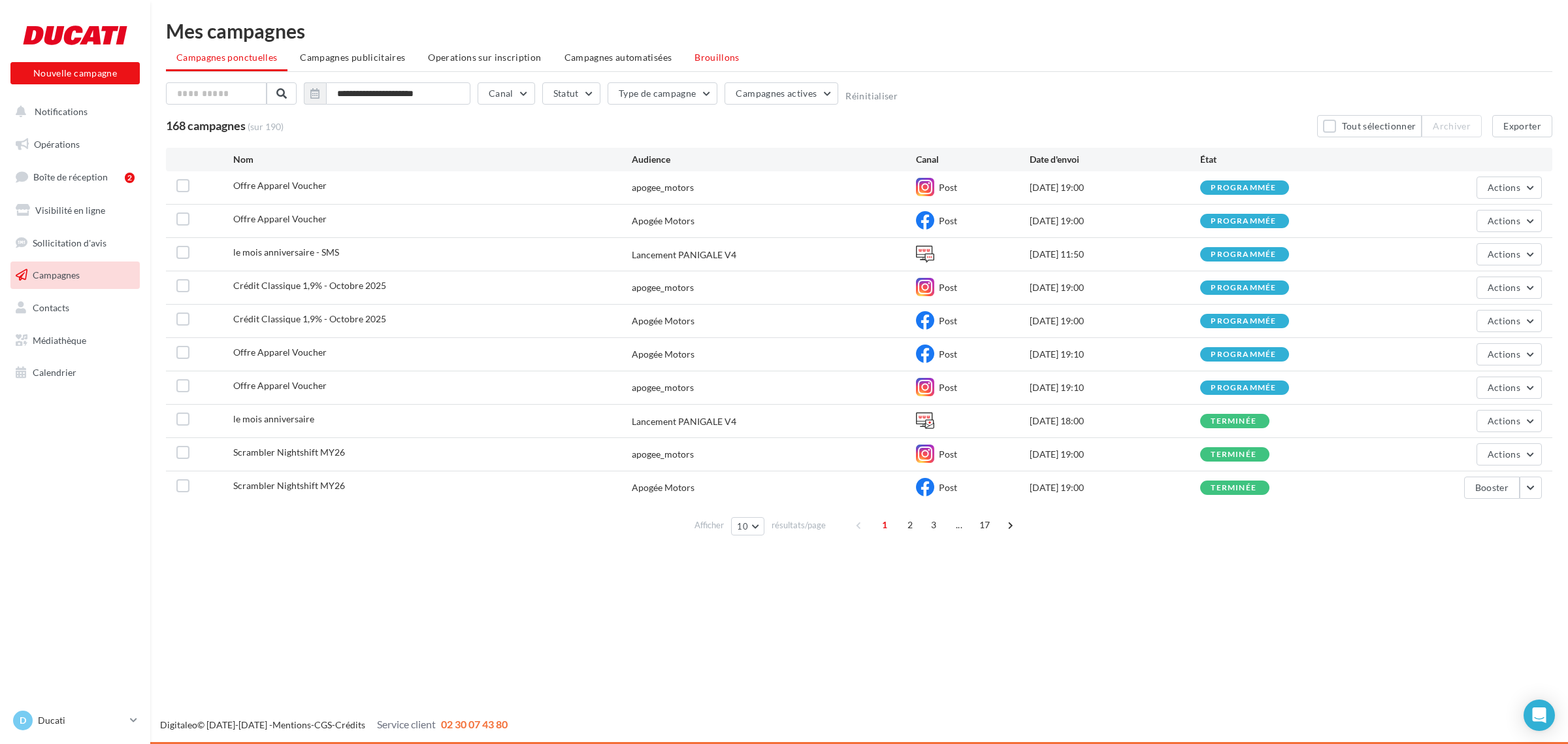
click at [701, 60] on span "Brouillons" at bounding box center [717, 57] width 45 height 11
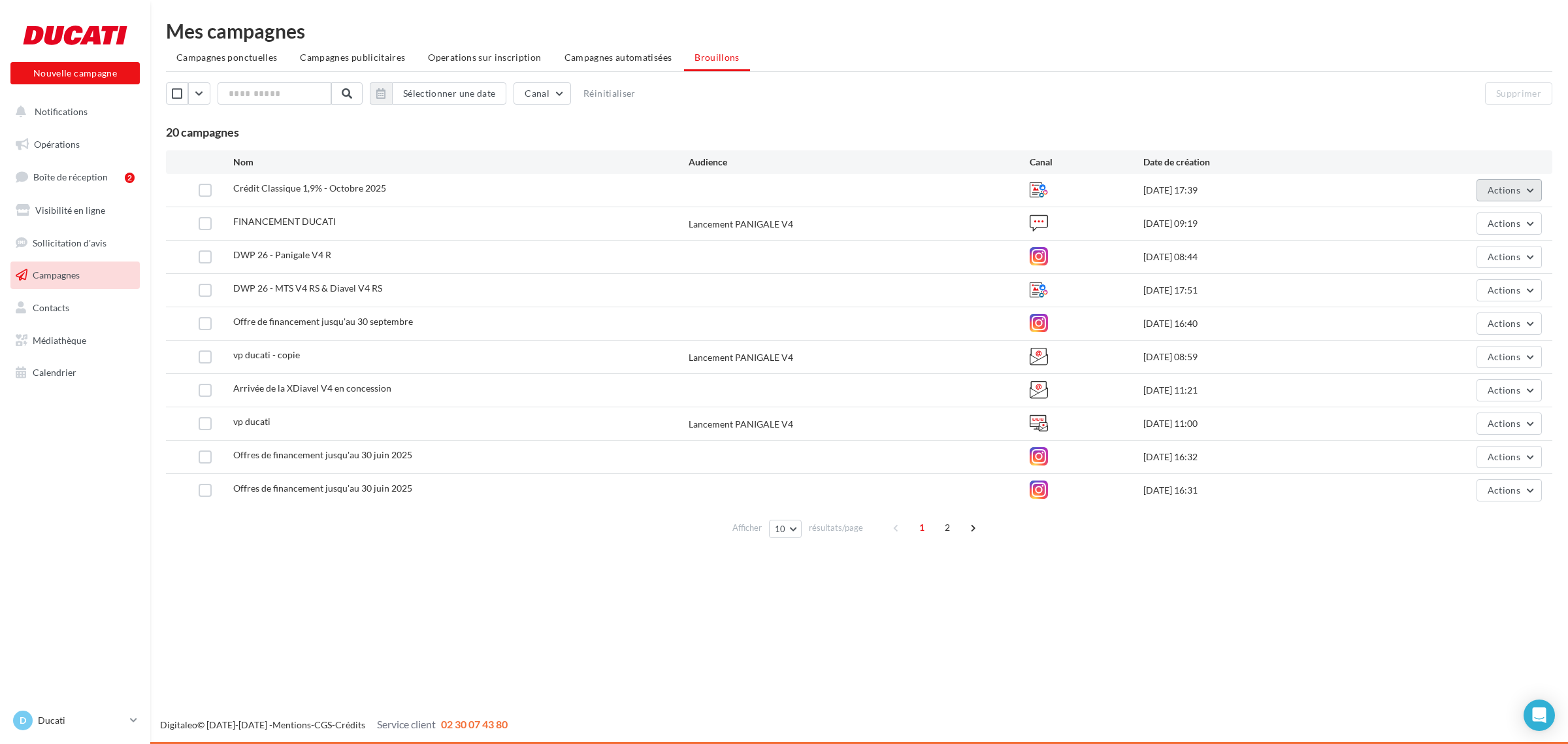
click at [1504, 187] on span "Actions" at bounding box center [1504, 190] width 33 height 11
click at [1500, 318] on button "Supprimer" at bounding box center [1476, 323] width 131 height 34
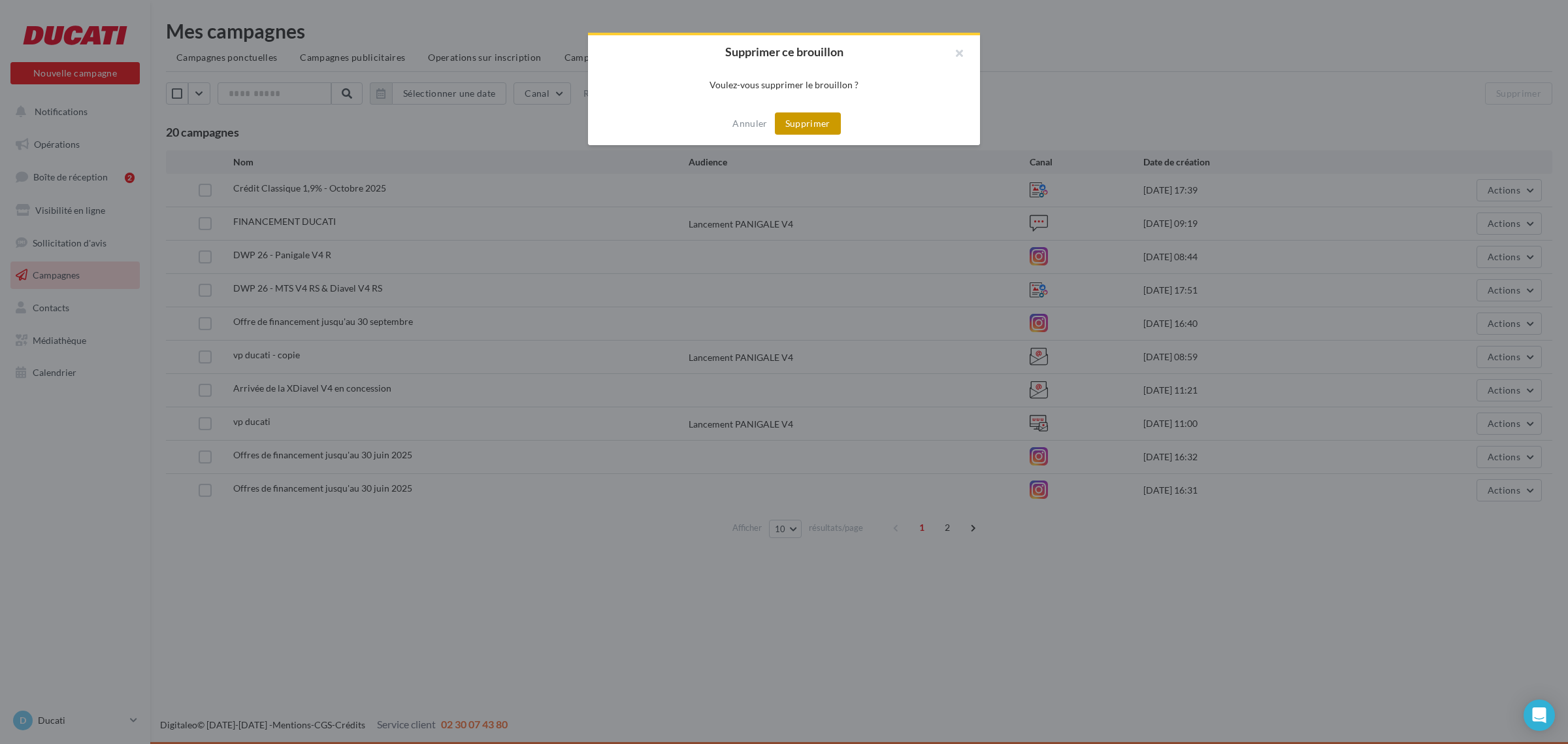
click at [798, 123] on button "Supprimer" at bounding box center [807, 123] width 66 height 22
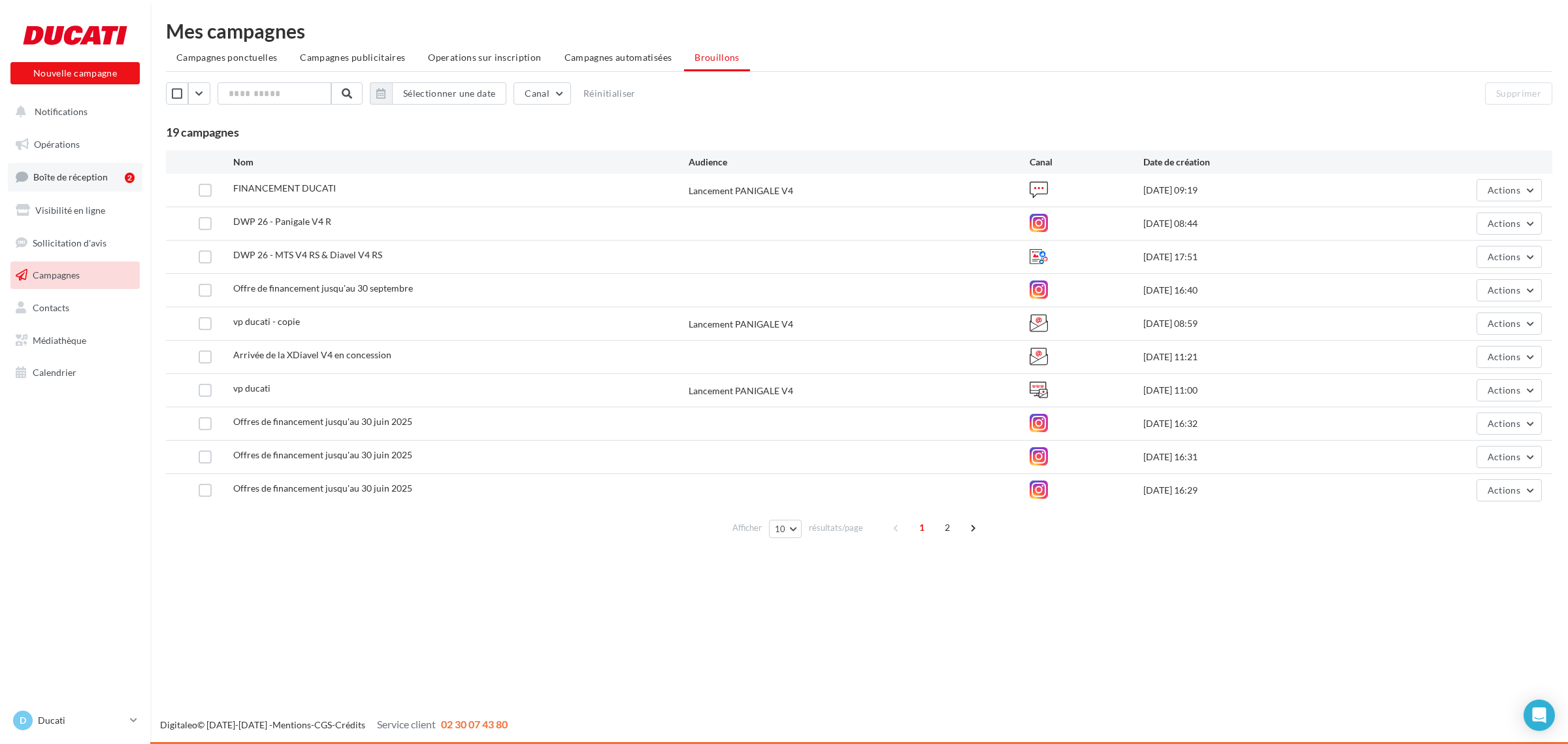
click at [99, 179] on span "Boîte de réception" at bounding box center [70, 177] width 75 height 11
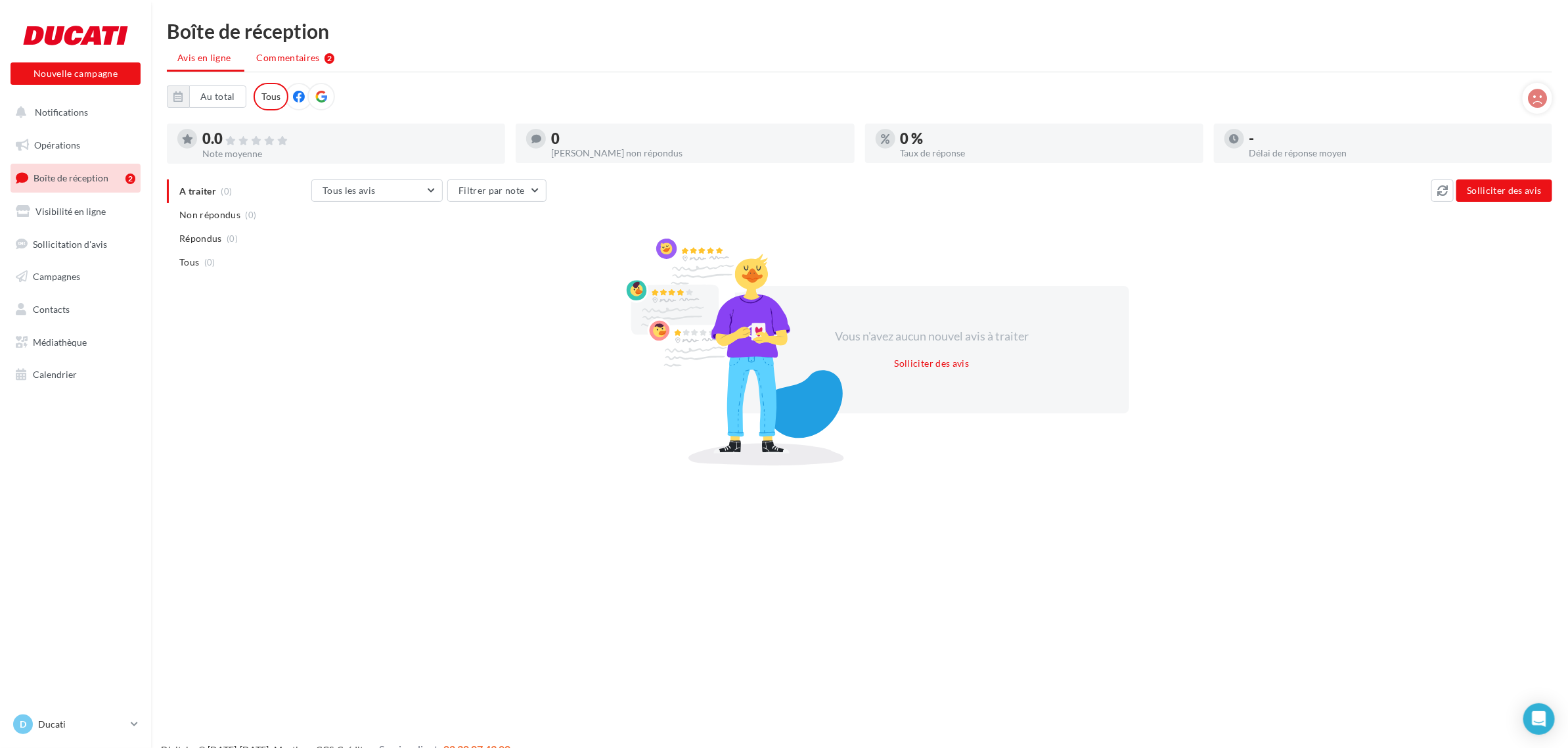
click at [316, 59] on span "Commentaires" at bounding box center [288, 57] width 63 height 13
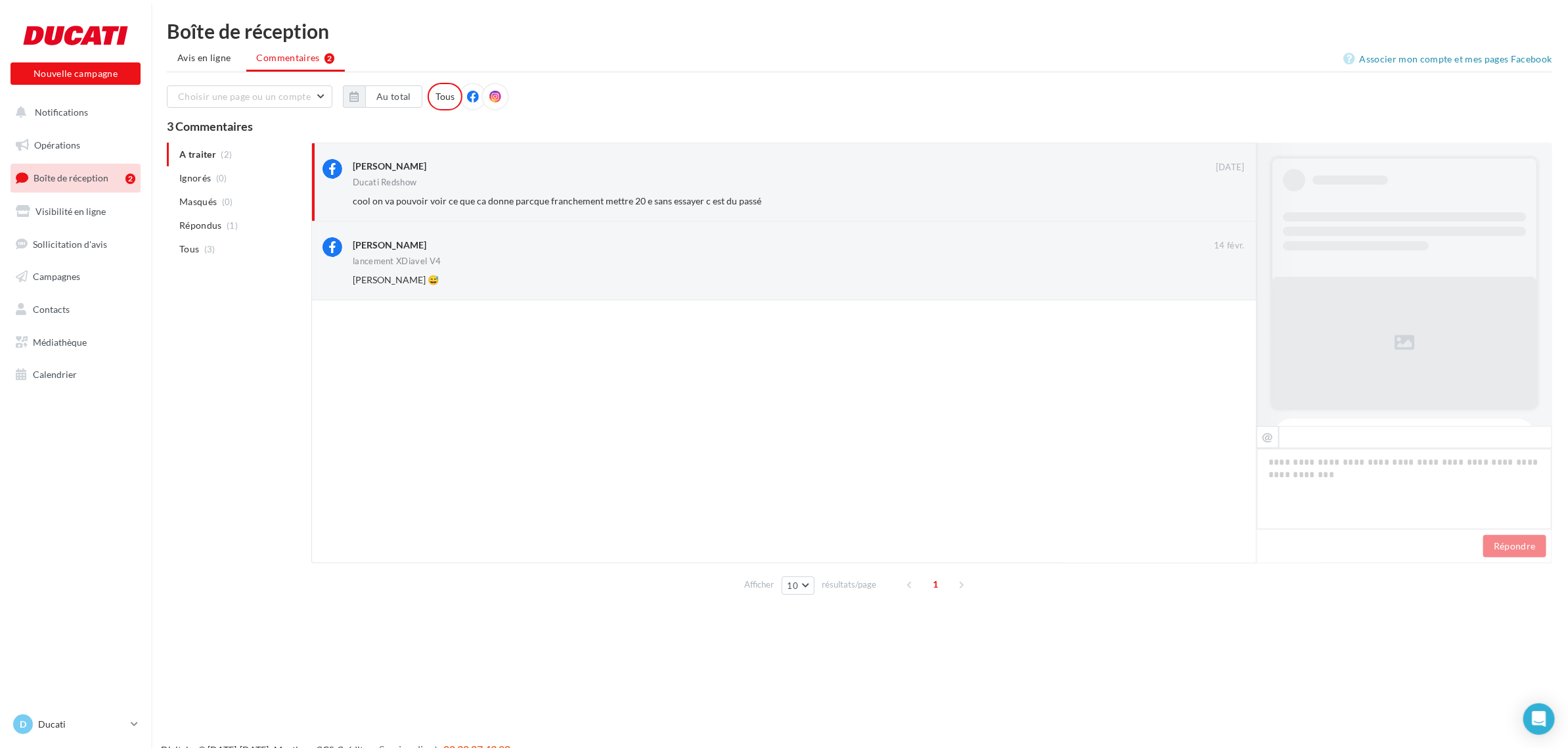
scroll to position [303, 0]
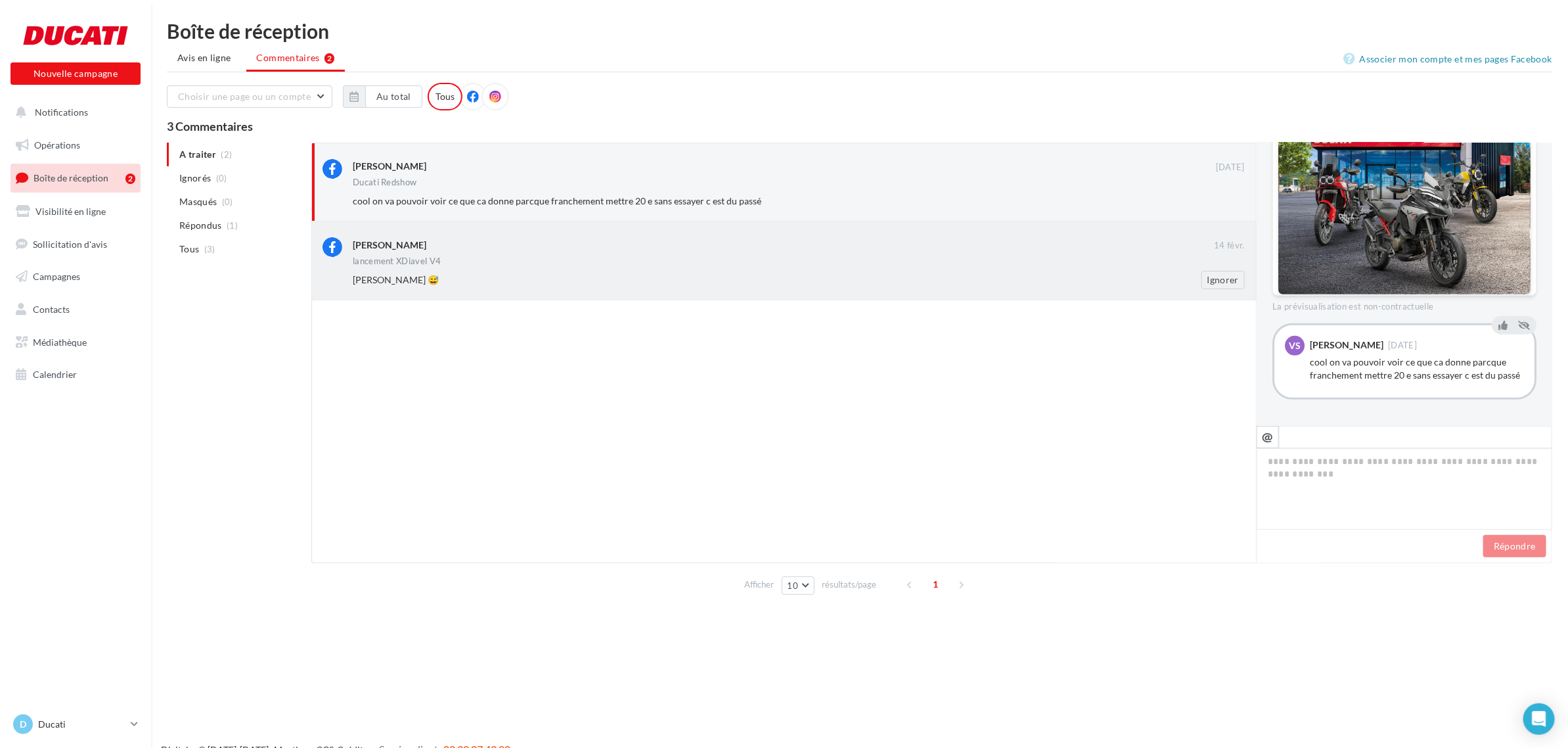
click at [595, 273] on div "[PERSON_NAME] 😅" at bounding box center [756, 279] width 807 height 13
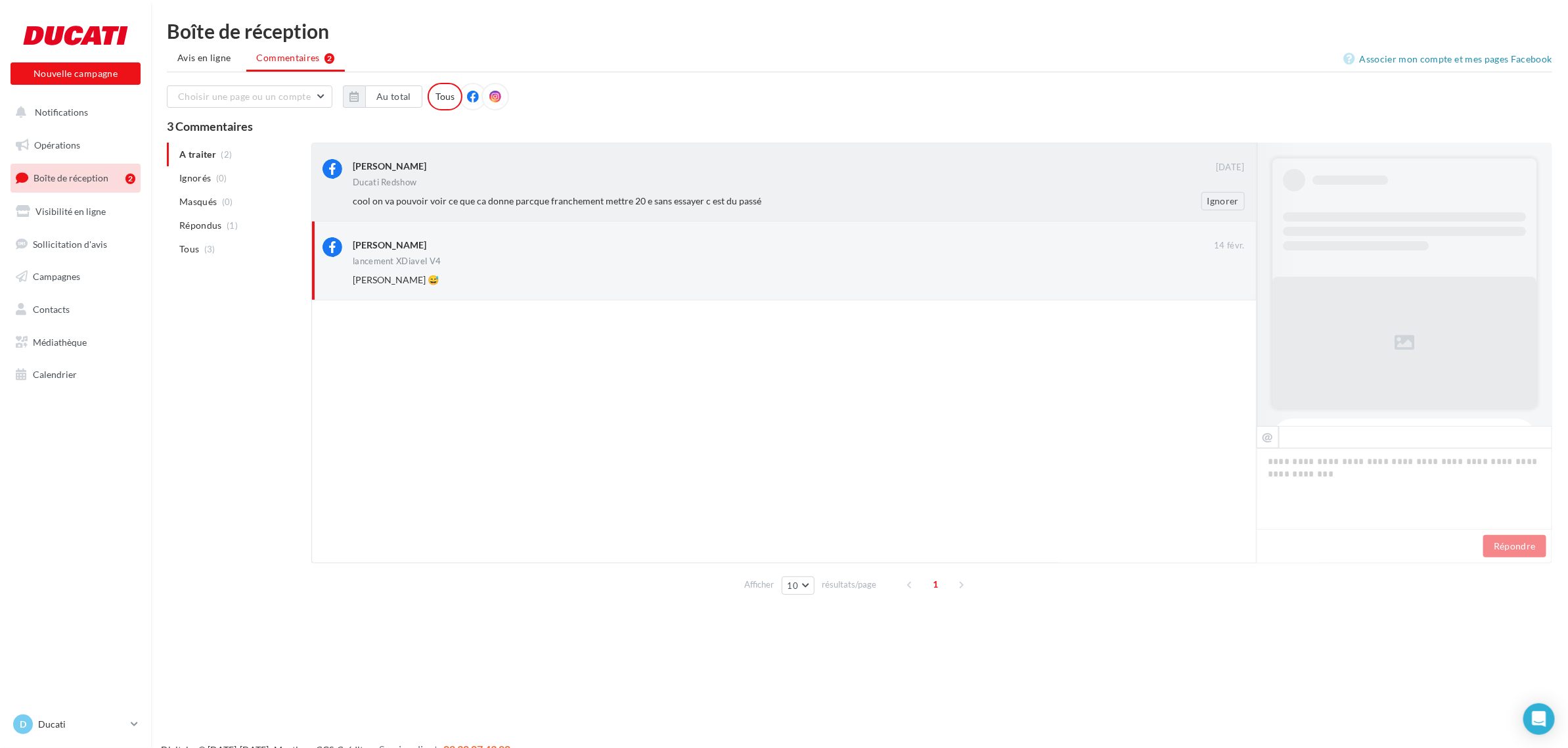
click at [595, 201] on span "cool on va pouvoir voir ce que ca donne parcque franchement mettre 20 e sans es…" at bounding box center [557, 201] width 409 height 11
click at [91, 102] on button "Notifications" at bounding box center [72, 112] width 130 height 28
